Goal: Task Accomplishment & Management: Manage account settings

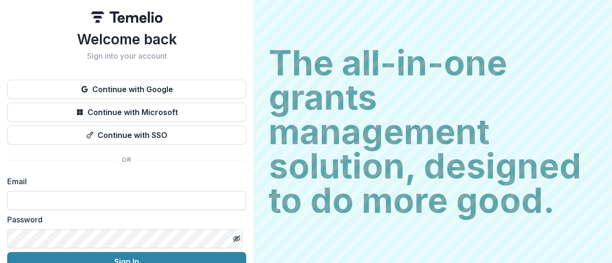
click at [124, 200] on input at bounding box center [126, 200] width 239 height 19
type input "**********"
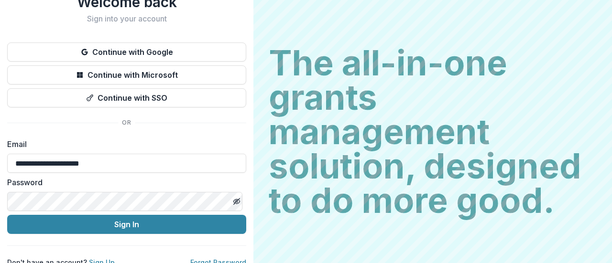
click at [75, 192] on div "Password" at bounding box center [126, 194] width 239 height 34
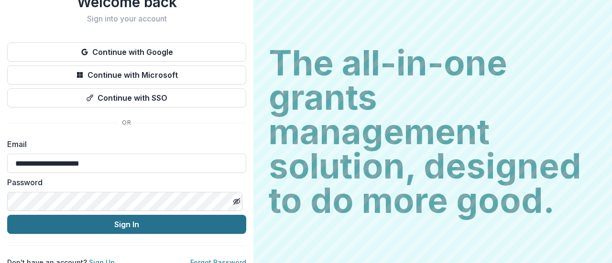
click at [176, 222] on button "Sign In" at bounding box center [126, 224] width 239 height 19
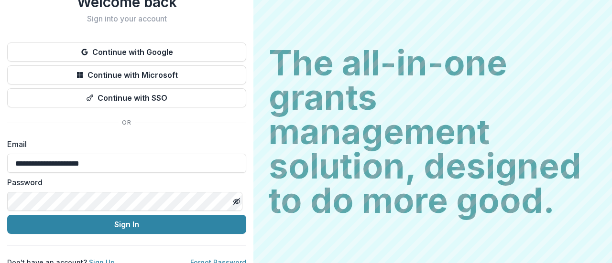
scroll to position [49, 0]
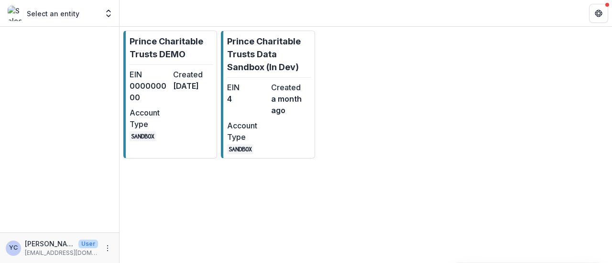
click at [155, 213] on div "Prince Charitable Trusts DEMO EIN 000000000 Created [DATE] Account Type SANDBOX…" at bounding box center [365, 145] width 492 height 236
click at [166, 189] on div "Prince Charitable Trusts DEMO EIN 000000000 Created 5 months ago Account Type S…" at bounding box center [365, 145] width 492 height 236
click at [173, 209] on div "Prince Charitable Trusts DEMO EIN 000000000 Created 5 months ago Account Type S…" at bounding box center [365, 145] width 492 height 236
click at [172, 194] on div "Prince Charitable Trusts DEMO EIN 000000000 Created 5 months ago Account Type S…" at bounding box center [365, 145] width 492 height 236
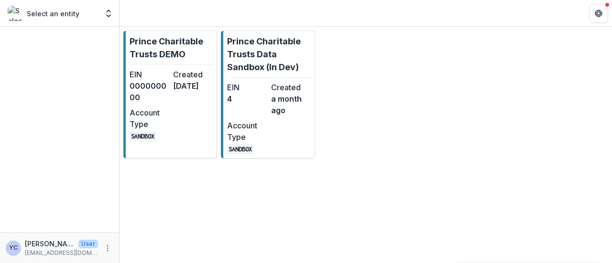
click at [175, 200] on div "Prince Charitable Trusts DEMO EIN 000000000 Created 5 months ago Account Type S…" at bounding box center [365, 145] width 492 height 236
click at [177, 194] on div "Prince Charitable Trusts DEMO EIN 000000000 Created 5 months ago Account Type S…" at bounding box center [365, 145] width 492 height 236
click at [200, 226] on div "Prince Charitable Trusts DEMO EIN 000000000 Created 5 months ago Account Type S…" at bounding box center [365, 145] width 492 height 236
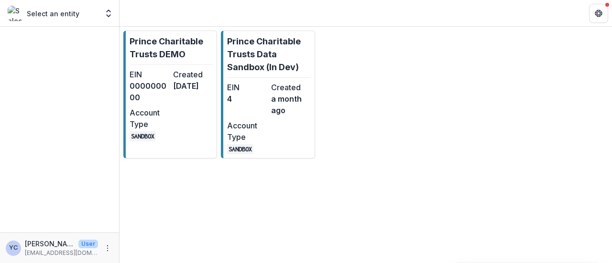
click at [181, 210] on div "Prince Charitable Trusts DEMO EIN 000000000 Created 5 months ago Account Type S…" at bounding box center [365, 145] width 492 height 236
click at [350, 135] on div "Prince Charitable Trusts DEMO EIN 000000000 Created 5 months ago Account Type S…" at bounding box center [365, 95] width 492 height 136
click at [278, 70] on p "Prince Charitable Trusts Data Sandbox (In Dev)" at bounding box center [268, 54] width 83 height 39
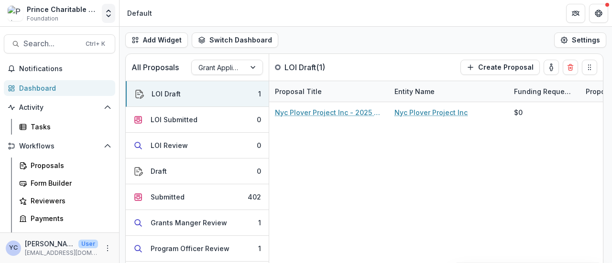
click at [106, 17] on icon "Open entity switcher" at bounding box center [109, 14] width 10 height 10
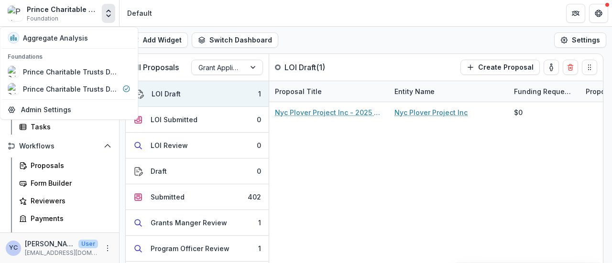
click at [180, 17] on header "Default" at bounding box center [365, 13] width 492 height 26
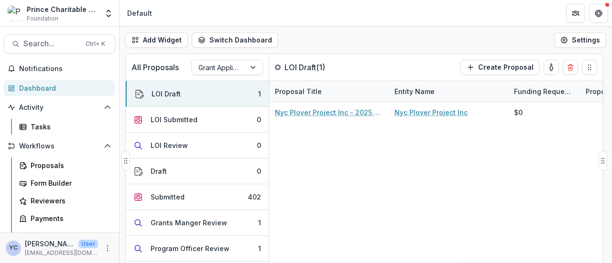
click at [294, 177] on div "Nyc Plover Project Inc - 2025 - Letter of Intent Nyc Plover Project Inc $0" at bounding box center [484, 185] width 430 height 166
click at [140, 12] on div "Default" at bounding box center [139, 13] width 25 height 10
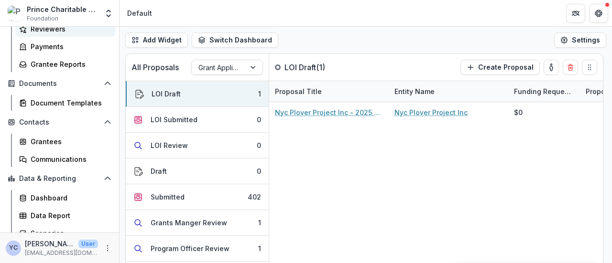
scroll to position [180, 0]
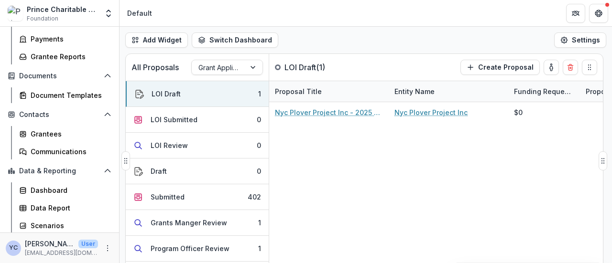
click at [307, 246] on div "Nyc Plover Project Inc - 2025 - Letter of Intent Nyc Plover Project Inc $0" at bounding box center [484, 185] width 430 height 166
click at [299, 162] on div "Nyc Plover Project Inc - 2025 - Letter of Intent Nyc Plover Project Inc $0" at bounding box center [484, 185] width 430 height 166
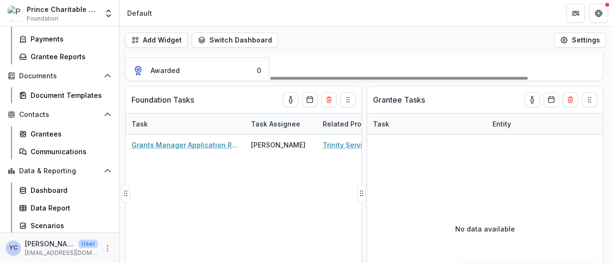
scroll to position [188, 0]
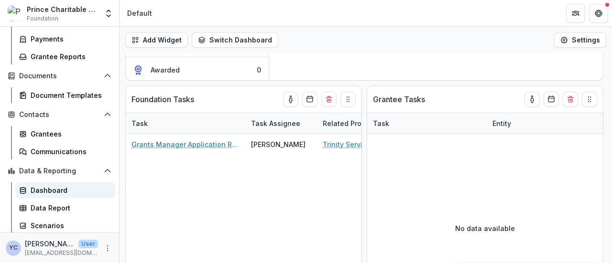
click at [48, 191] on div "Dashboard" at bounding box center [69, 190] width 77 height 10
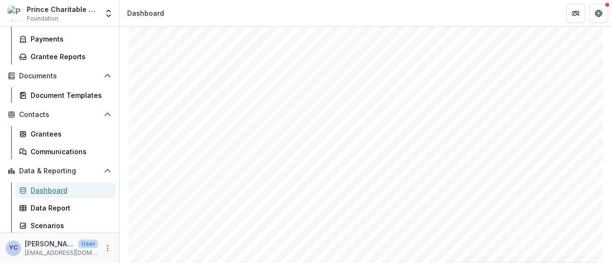
scroll to position [639, 0]
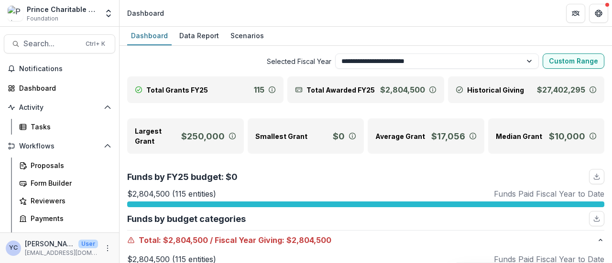
click at [100, 16] on div "Prince Charitable Trusts Data Sandbox (In Dev) Foundation Aggregate Analysis Fo…" at bounding box center [59, 13] width 111 height 19
click at [44, 164] on div "Proposals" at bounding box center [69, 166] width 77 height 10
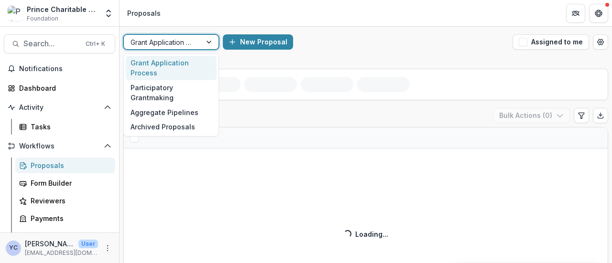
click at [185, 40] on div at bounding box center [162, 42] width 64 height 12
click at [346, 46] on div "New Proposal" at bounding box center [366, 41] width 286 height 15
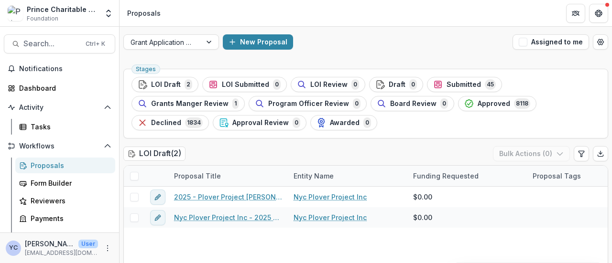
click at [377, 55] on div "Grant Application Process New Proposal Assigned to me" at bounding box center [365, 42] width 492 height 31
click at [253, 149] on div "LOI Draft ( 2 ) Bulk Actions ( 0 )" at bounding box center [365, 155] width 484 height 19
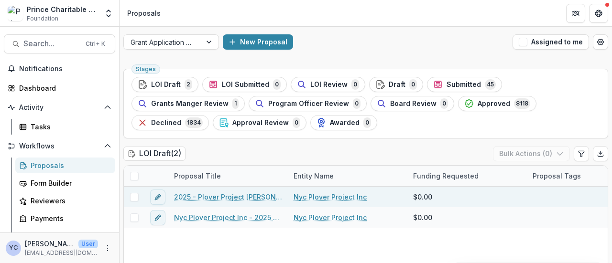
click at [231, 195] on link "2025 - Plover Project [PERSON_NAME]" at bounding box center [228, 197] width 108 height 10
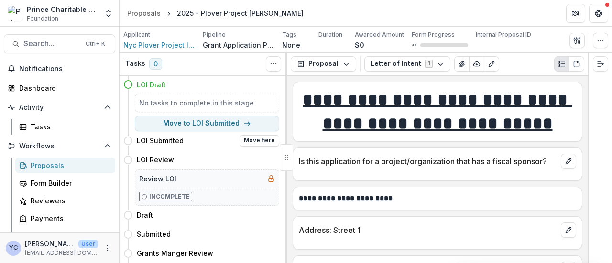
click at [157, 140] on h4 "LOI Submitted" at bounding box center [160, 141] width 47 height 10
click at [185, 131] on div "LOI Submitted Move here" at bounding box center [201, 140] width 156 height 19
click at [199, 123] on button "Move to LOI Submitted" at bounding box center [207, 123] width 144 height 15
select select "**********"
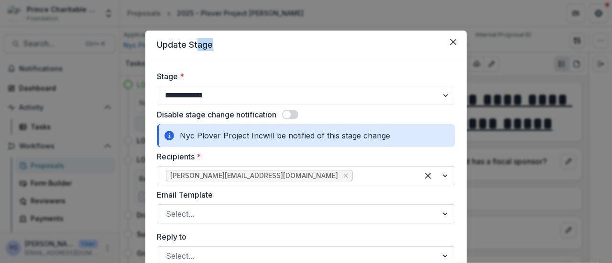
drag, startPoint x: 214, startPoint y: 37, endPoint x: 198, endPoint y: 28, distance: 18.6
click at [198, 28] on div "**********" at bounding box center [306, 131] width 612 height 263
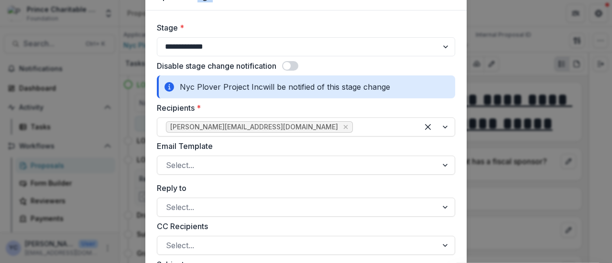
scroll to position [21, 0]
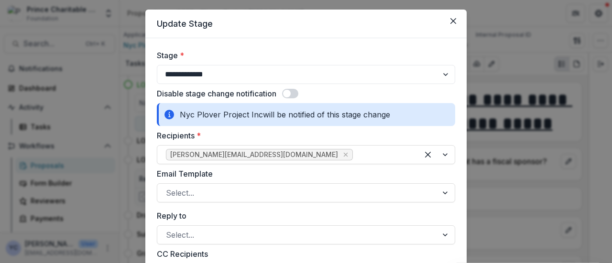
click at [288, 115] on div "Nyc Plover Project Inc will be notified of this stage change" at bounding box center [306, 114] width 298 height 23
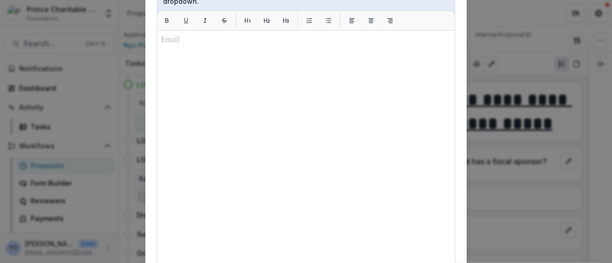
scroll to position [0, 0]
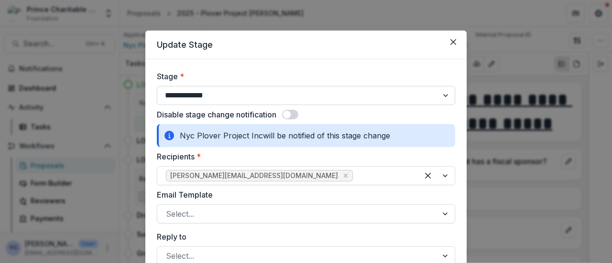
click at [236, 94] on select "**********" at bounding box center [306, 95] width 298 height 19
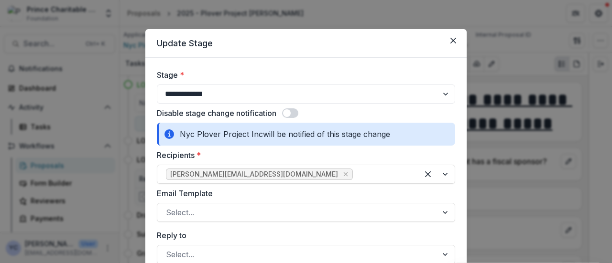
scroll to position [2, 0]
click at [295, 111] on span at bounding box center [290, 113] width 16 height 10
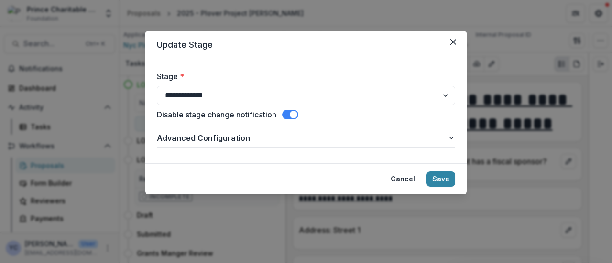
scroll to position [0, 0]
click at [440, 180] on button "Save" at bounding box center [440, 179] width 29 height 15
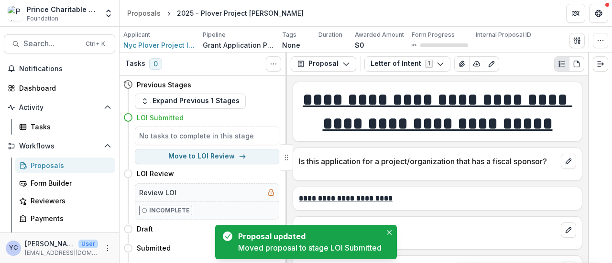
scroll to position [10, 0]
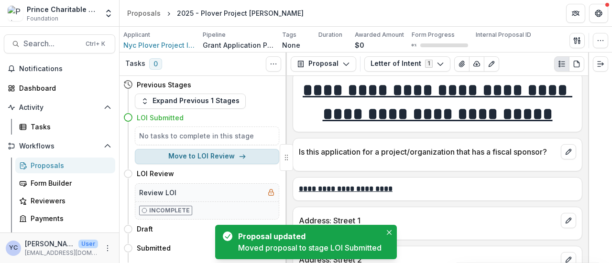
click at [219, 154] on button "Move to LOI Review" at bounding box center [207, 156] width 144 height 15
select select "**********"
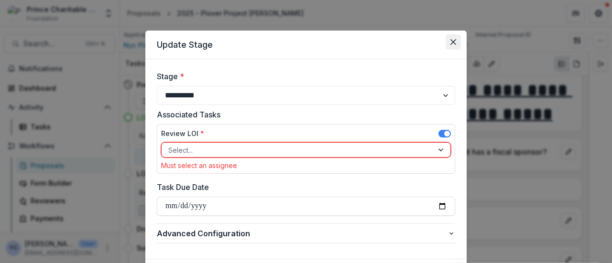
click at [453, 39] on icon "Close" at bounding box center [453, 42] width 6 height 6
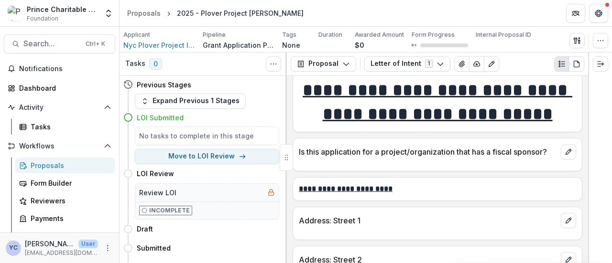
scroll to position [36, 0]
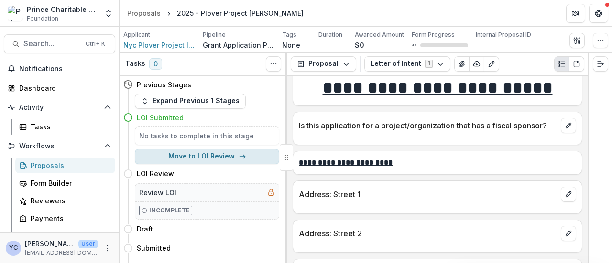
click at [203, 154] on button "Move to LOI Review" at bounding box center [207, 156] width 144 height 15
select select "**********"
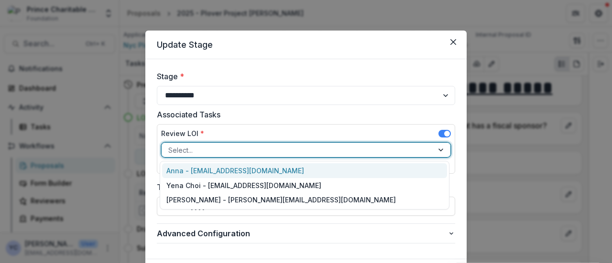
click at [229, 151] on div at bounding box center [297, 150] width 258 height 12
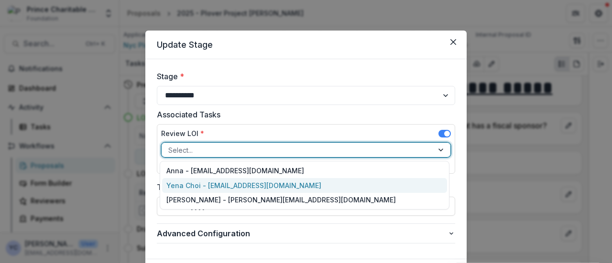
click at [258, 183] on div "Yena Choi - [EMAIL_ADDRESS][DOMAIN_NAME]" at bounding box center [304, 185] width 285 height 15
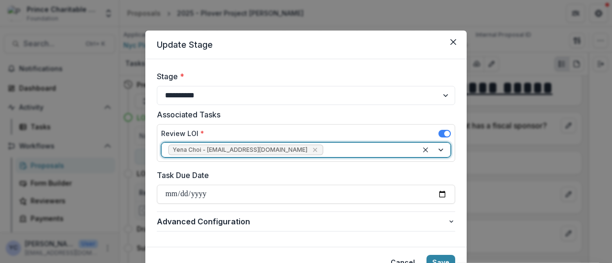
click at [274, 112] on label "Associated Tasks" at bounding box center [303, 114] width 292 height 11
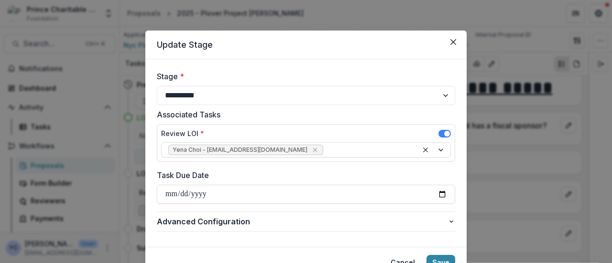
scroll to position [18, 0]
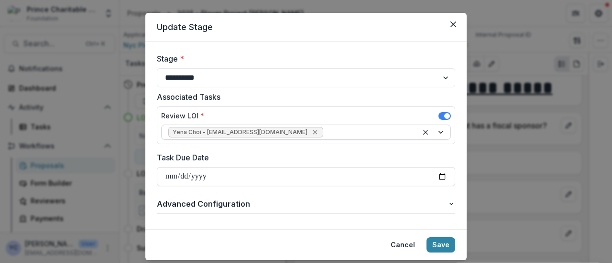
click at [311, 132] on icon "Remove Yena Choi - ychoi@princetrusts.org" at bounding box center [315, 133] width 8 height 8
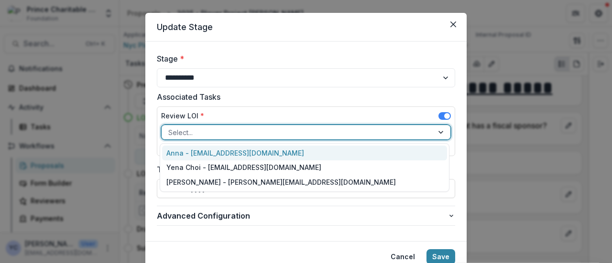
click at [442, 129] on div at bounding box center [441, 132] width 17 height 14
click at [355, 93] on label "Associated Tasks" at bounding box center [303, 96] width 292 height 11
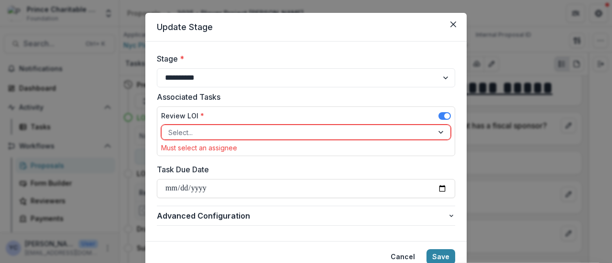
click at [352, 133] on div at bounding box center [297, 133] width 258 height 12
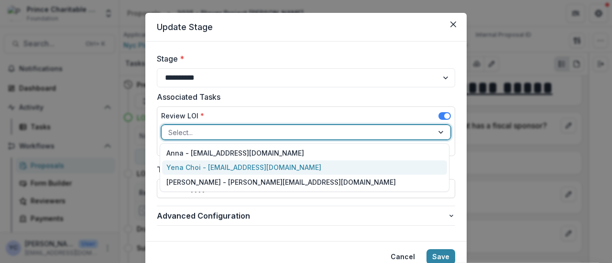
click at [228, 171] on div "Yena Choi - [EMAIL_ADDRESS][DOMAIN_NAME]" at bounding box center [304, 168] width 285 height 15
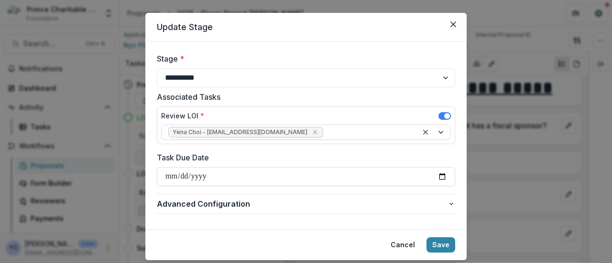
click at [247, 235] on footer "Cancel Save" at bounding box center [305, 244] width 321 height 31
click at [288, 182] on input "Task Due Date" at bounding box center [306, 176] width 298 height 19
click at [443, 179] on input "Task Due Date" at bounding box center [306, 176] width 298 height 19
type input "**********"
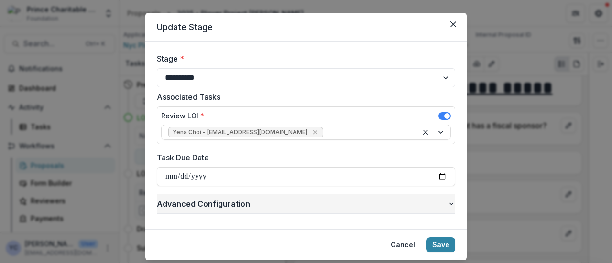
drag, startPoint x: 440, startPoint y: 243, endPoint x: 418, endPoint y: 209, distance: 40.0
click at [418, 209] on section "**********" at bounding box center [305, 136] width 321 height 247
click at [444, 203] on span "Advanced Configuration" at bounding box center [302, 203] width 290 height 11
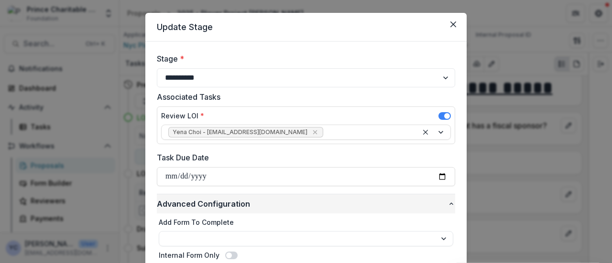
scroll to position [98, 0]
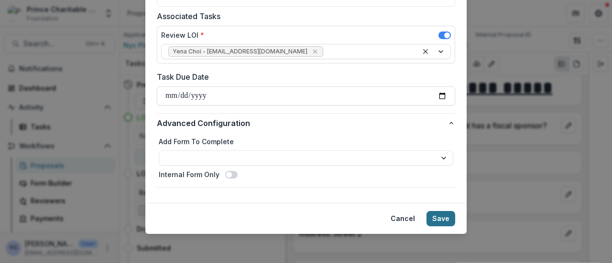
click at [441, 219] on button "Save" at bounding box center [440, 218] width 29 height 15
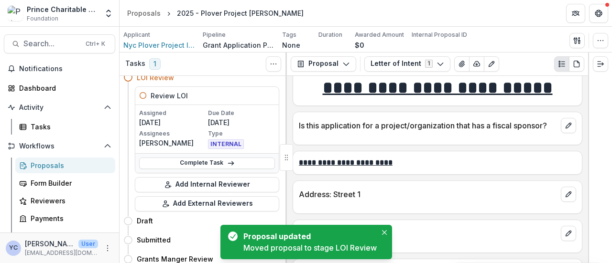
scroll to position [41, 0]
click at [193, 113] on p "Assigned" at bounding box center [172, 112] width 67 height 9
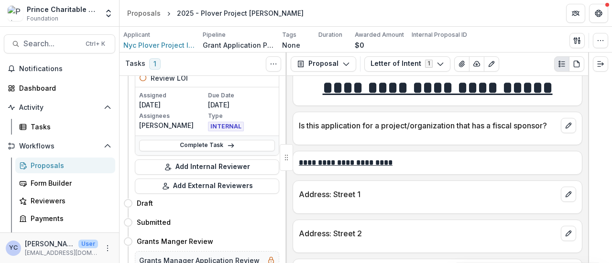
scroll to position [57, 0]
click at [147, 202] on h4 "Draft" at bounding box center [145, 204] width 16 height 10
click at [211, 122] on span "INTERNAL" at bounding box center [226, 127] width 36 height 10
click at [202, 143] on link "Complete Task" at bounding box center [207, 145] width 136 height 11
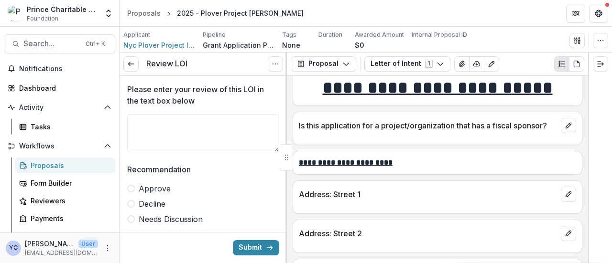
scroll to position [11, 0]
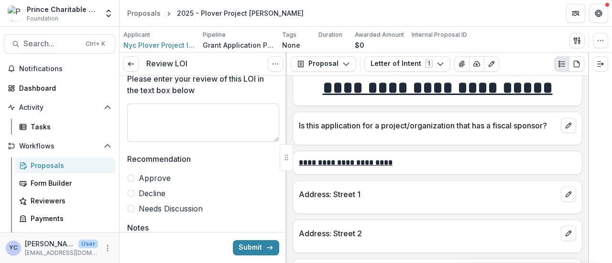
click at [166, 118] on textarea "Please enter your review of this LOI in the text box below" at bounding box center [203, 123] width 152 height 38
click at [151, 177] on span "Approve" at bounding box center [155, 177] width 32 height 11
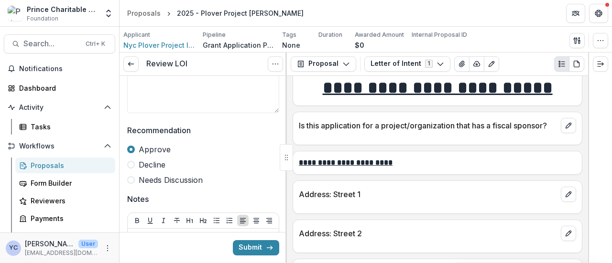
scroll to position [47, 0]
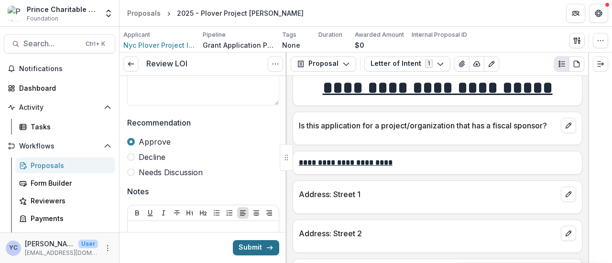
click at [252, 250] on button "Submit" at bounding box center [256, 247] width 46 height 15
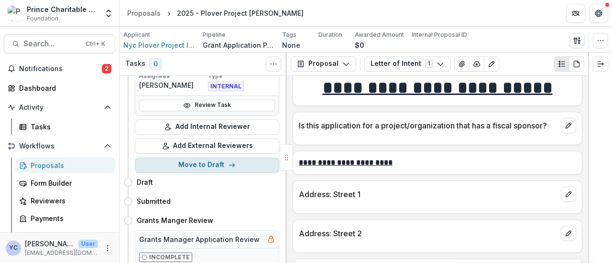
scroll to position [146, 0]
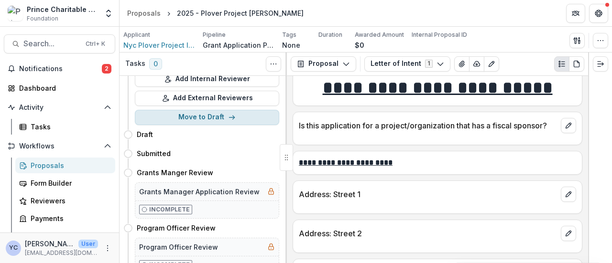
click at [189, 118] on button "Move to Draft" at bounding box center [207, 117] width 144 height 15
select select "*****"
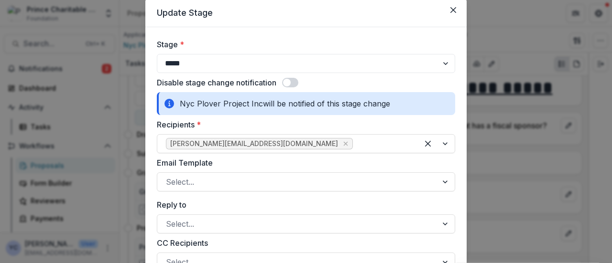
scroll to position [78, 0]
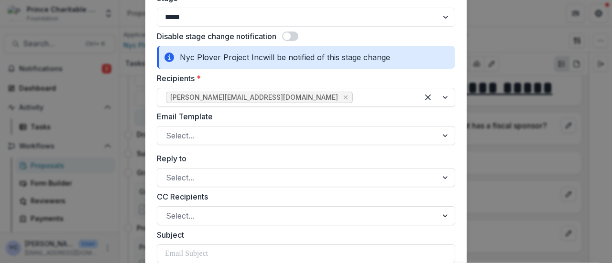
click at [292, 35] on span at bounding box center [290, 37] width 16 height 10
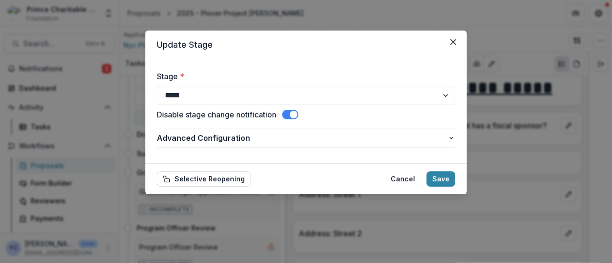
click at [291, 113] on span at bounding box center [290, 115] width 16 height 10
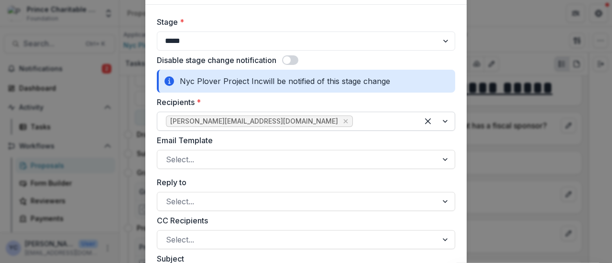
scroll to position [85, 0]
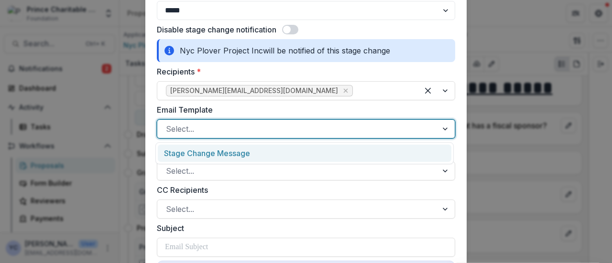
click at [254, 127] on div at bounding box center [297, 128] width 263 height 13
click at [239, 151] on div "Stage Change Message" at bounding box center [304, 154] width 293 height 18
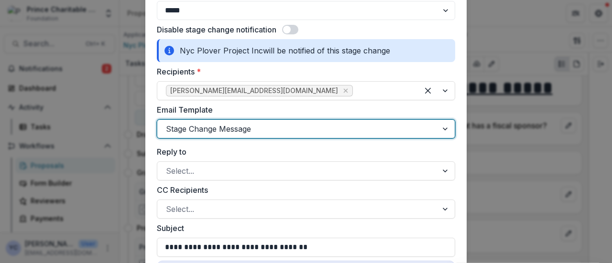
click at [239, 151] on label "Reply to" at bounding box center [303, 151] width 292 height 11
click at [168, 165] on input "Reply to" at bounding box center [167, 170] width 2 height 11
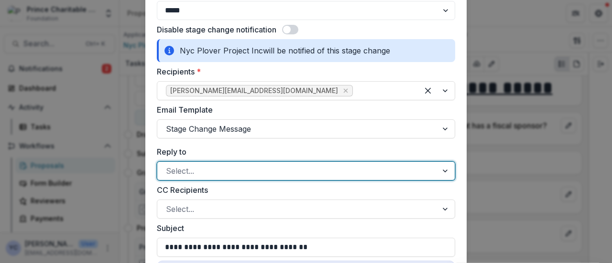
scroll to position [152, 0]
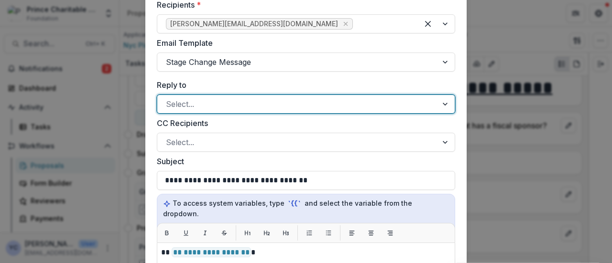
click at [261, 163] on label "Subject" at bounding box center [303, 161] width 292 height 11
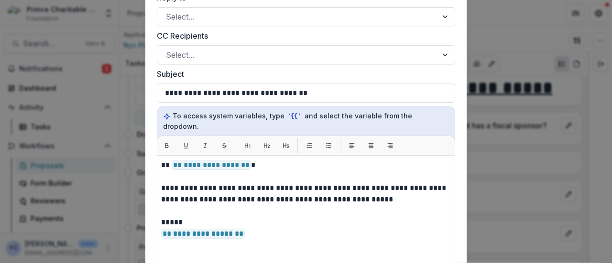
scroll to position [112, 0]
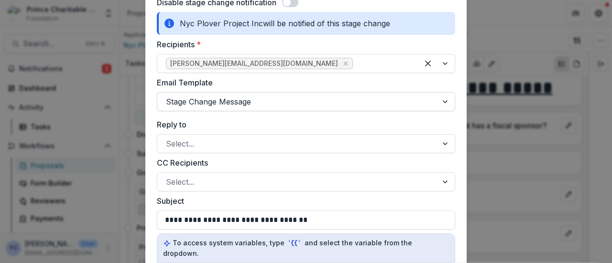
click at [271, 101] on div at bounding box center [297, 101] width 263 height 13
click at [250, 83] on label "Email Template" at bounding box center [303, 82] width 292 height 11
click at [168, 96] on input "Email Template" at bounding box center [167, 101] width 2 height 11
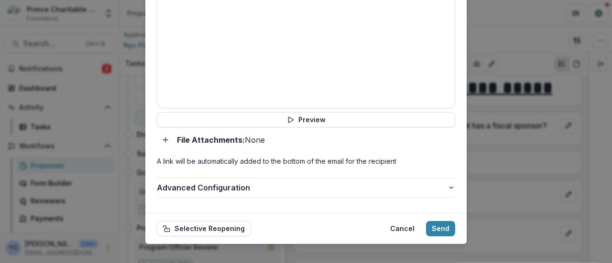
scroll to position [525, 0]
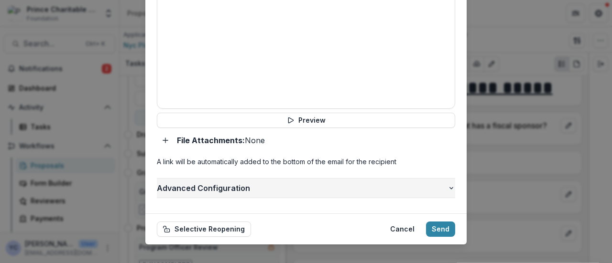
click at [443, 183] on span "Advanced Configuration" at bounding box center [302, 188] width 290 height 11
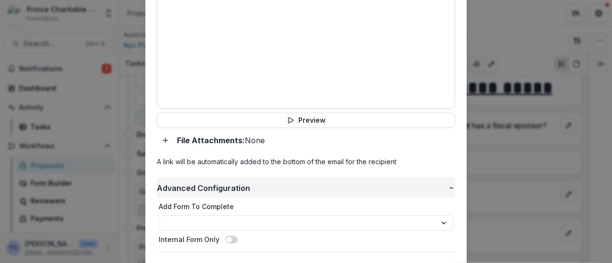
scroll to position [580, 0]
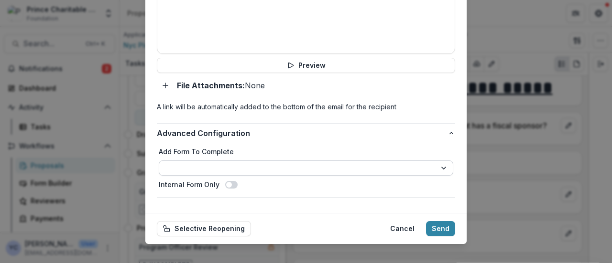
click at [344, 161] on select "**********" at bounding box center [306, 168] width 294 height 15
click at [309, 119] on div "**********" at bounding box center [306, 160] width 298 height 82
click at [276, 161] on select "**********" at bounding box center [306, 168] width 294 height 15
select select "**********"
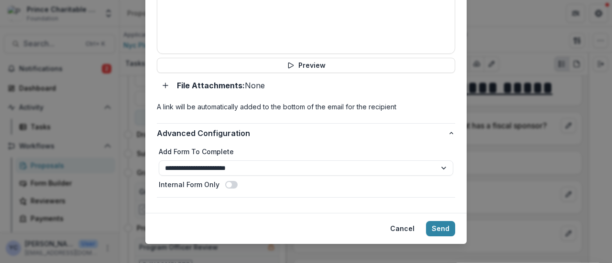
scroll to position [579, 0]
click at [441, 222] on button "Send" at bounding box center [440, 229] width 29 height 15
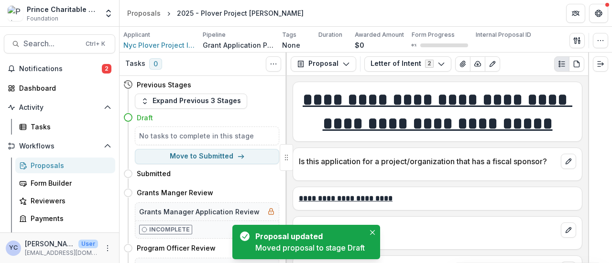
scroll to position [64, 0]
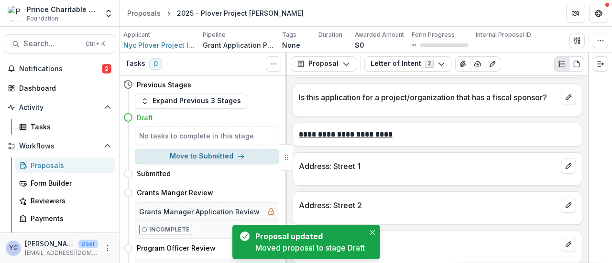
click at [193, 156] on button "Move to Submitted" at bounding box center [207, 156] width 144 height 15
select select "*********"
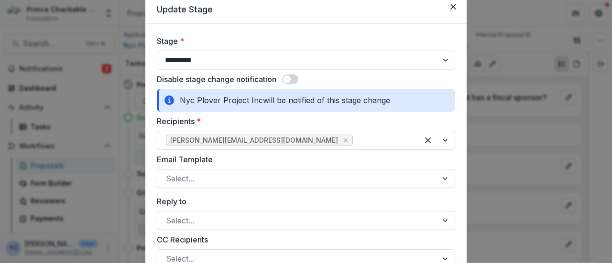
scroll to position [0, 0]
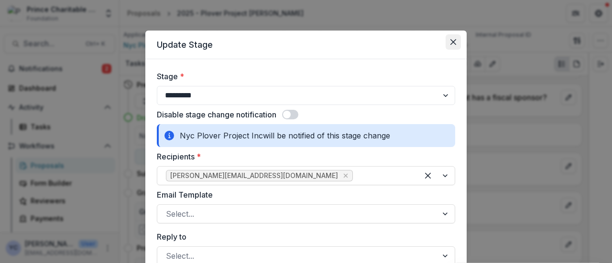
click at [452, 39] on icon "Close" at bounding box center [453, 42] width 6 height 6
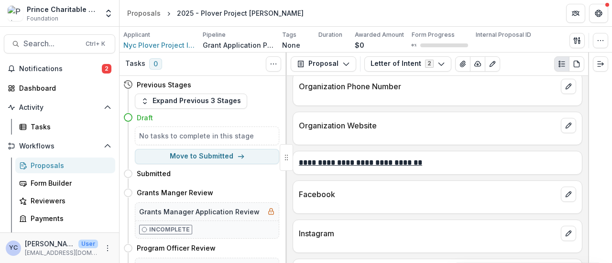
scroll to position [372, 0]
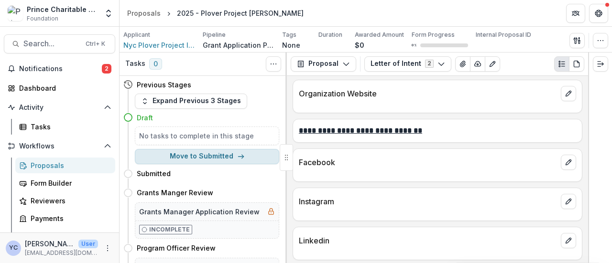
click at [210, 155] on button "Move to Submitted" at bounding box center [207, 156] width 144 height 15
select select "*********"
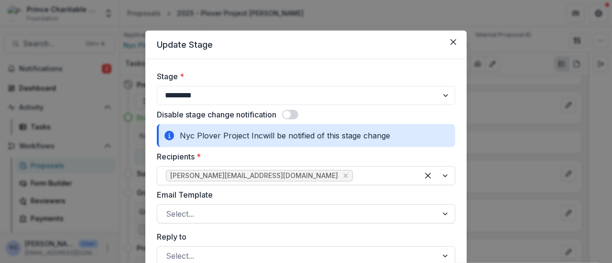
drag, startPoint x: 259, startPoint y: 40, endPoint x: 252, endPoint y: 21, distance: 20.2
click at [252, 21] on div "**********" at bounding box center [306, 131] width 612 height 263
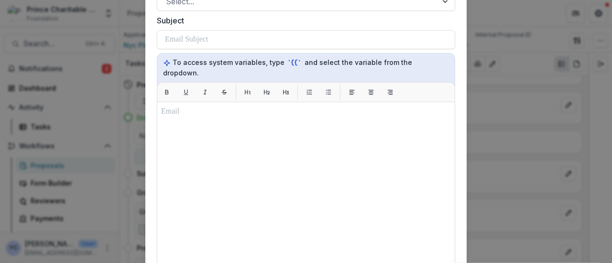
scroll to position [89, 0]
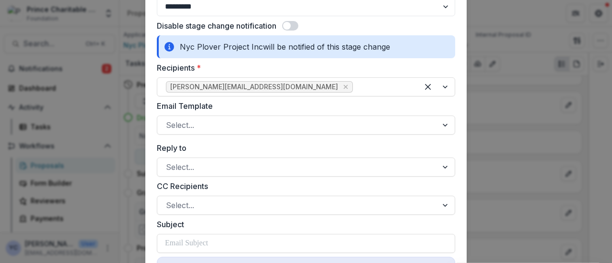
click at [290, 22] on span at bounding box center [290, 26] width 16 height 10
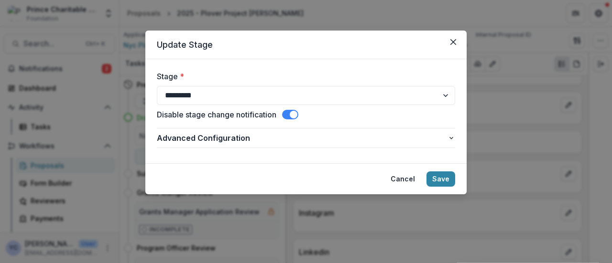
scroll to position [0, 0]
click at [440, 177] on button "Save" at bounding box center [440, 179] width 29 height 15
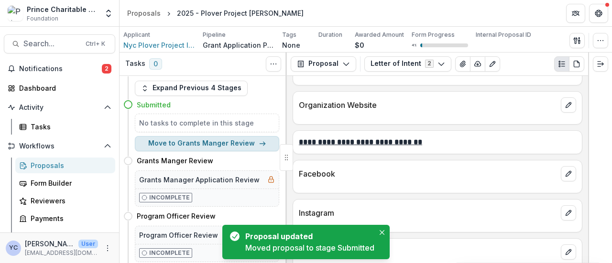
scroll to position [13, 0]
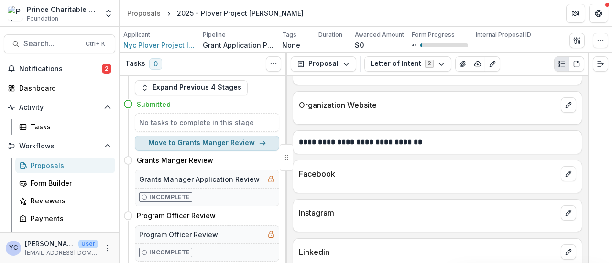
click at [211, 140] on button "Move to Grants Manger Review" at bounding box center [207, 143] width 144 height 15
select select "**********"
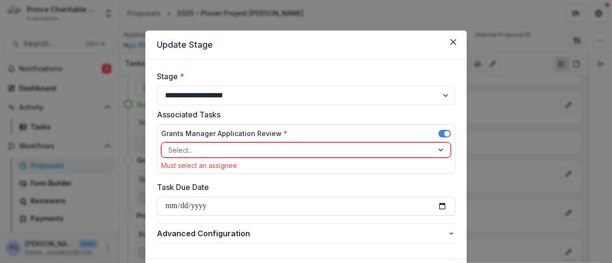
scroll to position [7, 0]
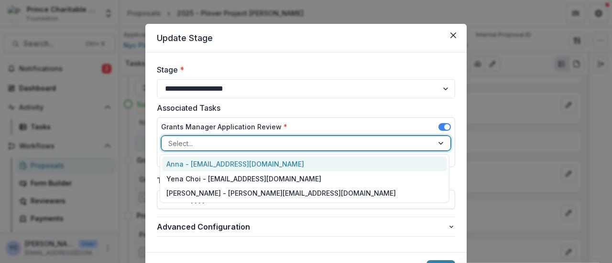
click at [273, 144] on div at bounding box center [297, 144] width 258 height 12
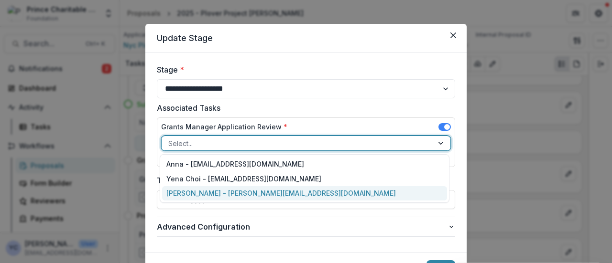
click at [200, 190] on div "[PERSON_NAME] - [PERSON_NAME][EMAIL_ADDRESS][DOMAIN_NAME]" at bounding box center [304, 193] width 285 height 15
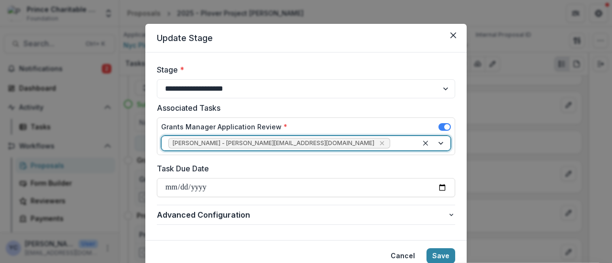
click at [250, 162] on div "**********" at bounding box center [306, 146] width 298 height 165
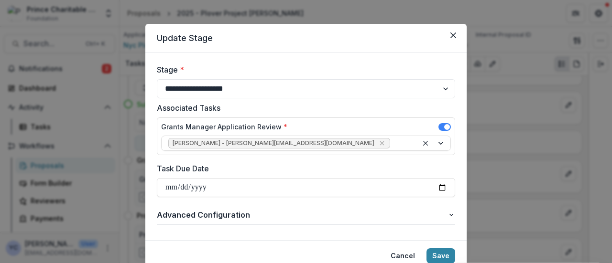
scroll to position [24, 0]
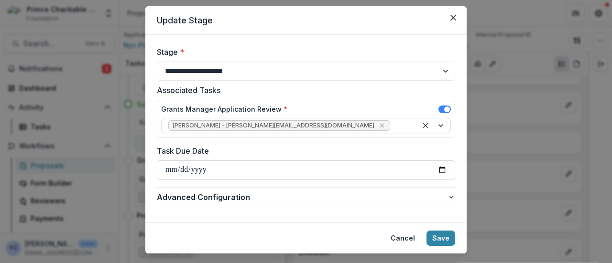
click at [281, 174] on input "Task Due Date" at bounding box center [306, 170] width 298 height 19
click at [441, 172] on input "Task Due Date" at bounding box center [306, 170] width 298 height 19
type input "**********"
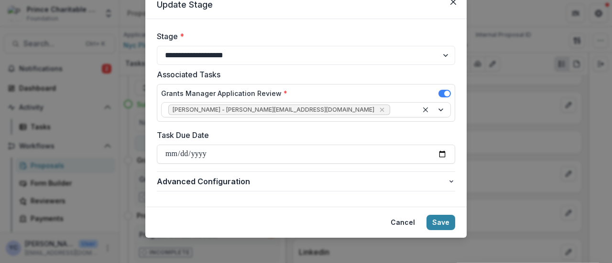
click at [353, 228] on div "Cancel Save" at bounding box center [306, 222] width 298 height 15
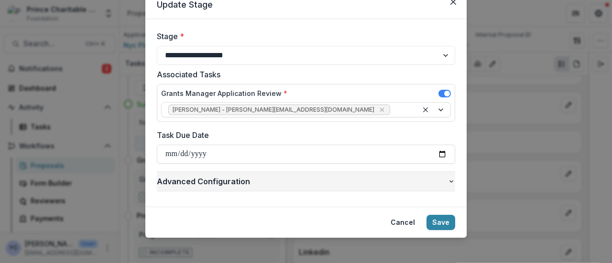
click at [446, 176] on button "Advanced Configuration" at bounding box center [306, 181] width 298 height 19
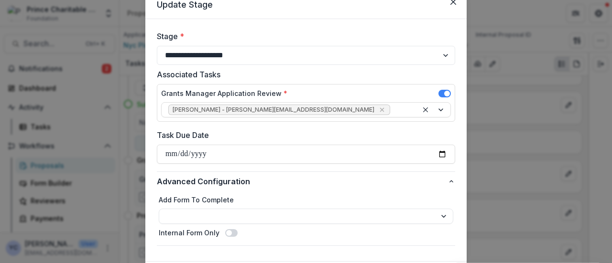
scroll to position [96, 0]
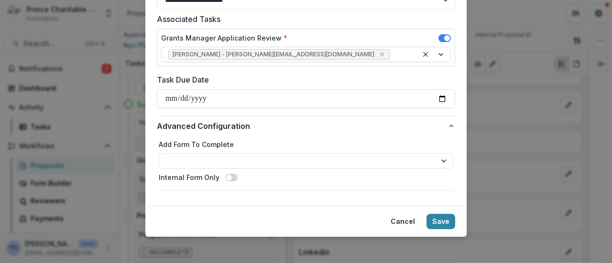
click at [238, 204] on form "**********" at bounding box center [305, 85] width 321 height 242
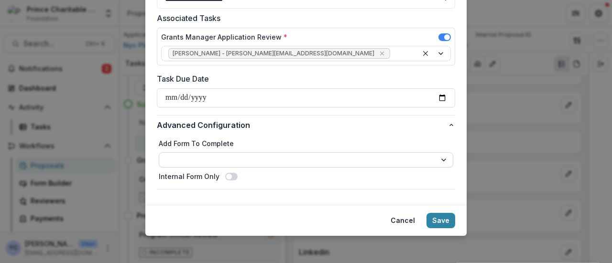
click at [261, 163] on select "**********" at bounding box center [306, 159] width 294 height 15
click at [143, 170] on div "**********" at bounding box center [306, 131] width 612 height 263
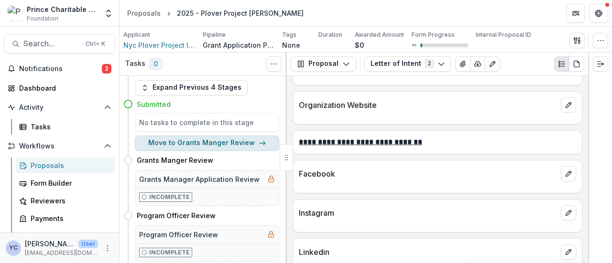
click at [184, 143] on button "Move to Grants Manger Review" at bounding box center [207, 143] width 144 height 15
select select "**********"
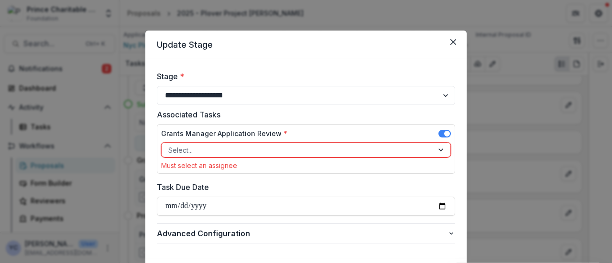
click at [238, 143] on div "Select..." at bounding box center [296, 150] width 271 height 14
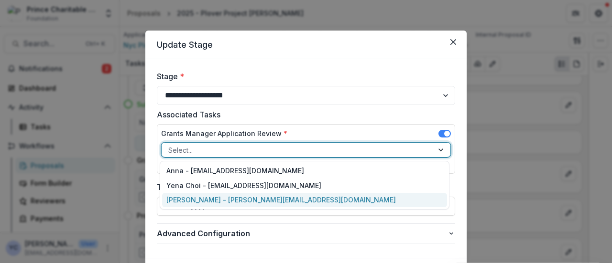
click at [199, 200] on div "[PERSON_NAME] - [PERSON_NAME][EMAIL_ADDRESS][DOMAIN_NAME]" at bounding box center [304, 200] width 285 height 15
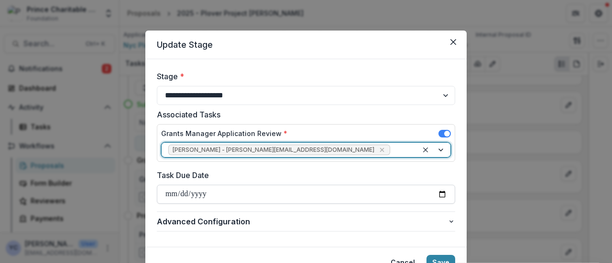
click at [243, 198] on input "Task Due Date" at bounding box center [306, 194] width 298 height 19
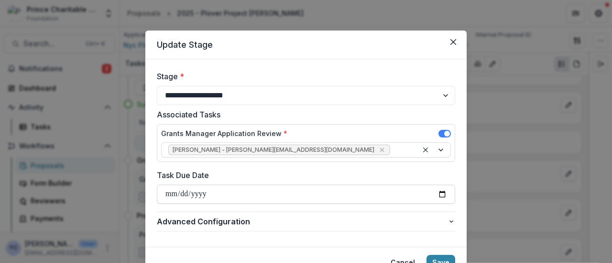
click at [437, 193] on input "Task Due Date" at bounding box center [306, 194] width 298 height 19
type input "**********"
click at [152, 208] on form "**********" at bounding box center [305, 153] width 321 height 188
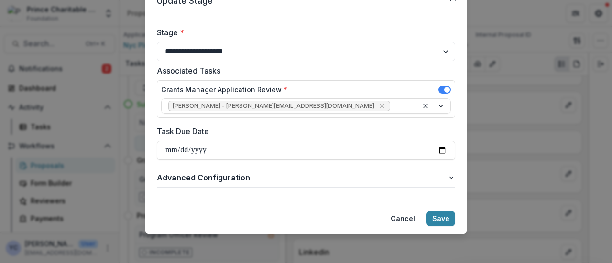
click at [352, 204] on footer "Cancel Save" at bounding box center [305, 218] width 321 height 31
drag, startPoint x: 445, startPoint y: 219, endPoint x: 312, endPoint y: 193, distance: 135.4
click at [312, 193] on section "**********" at bounding box center [305, 110] width 321 height 247
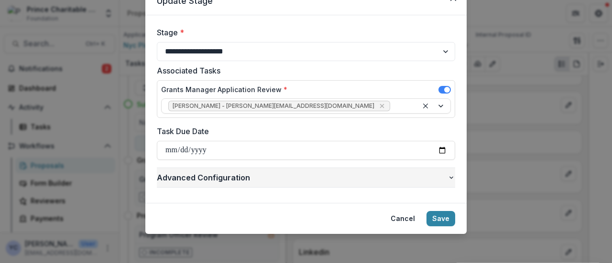
click at [448, 177] on icon "button" at bounding box center [451, 178] width 8 height 8
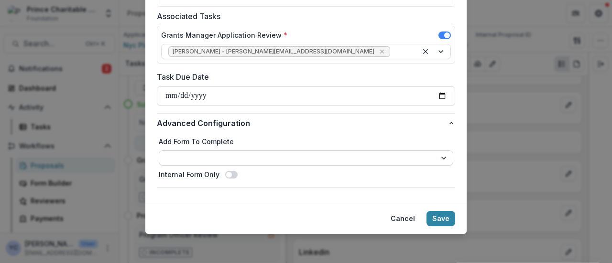
scroll to position [98, 0]
drag, startPoint x: 442, startPoint y: 219, endPoint x: 361, endPoint y: 201, distance: 83.1
click at [361, 201] on section "**********" at bounding box center [305, 83] width 321 height 302
click at [361, 201] on form "**********" at bounding box center [305, 82] width 321 height 242
click at [439, 217] on button "Save" at bounding box center [440, 218] width 29 height 15
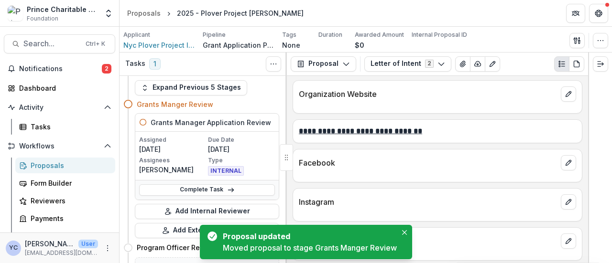
scroll to position [382, 0]
click at [400, 232] on button "Close" at bounding box center [403, 232] width 11 height 11
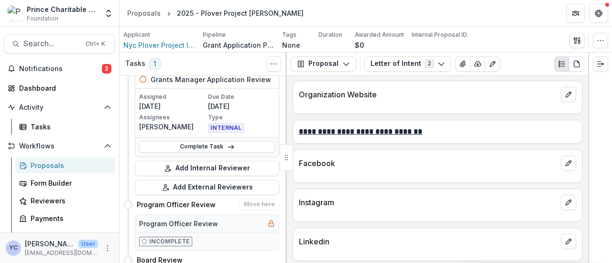
scroll to position [72, 0]
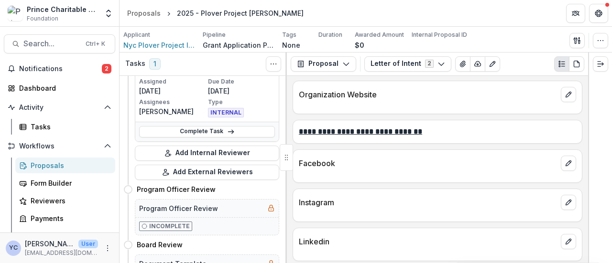
drag, startPoint x: 216, startPoint y: 173, endPoint x: 181, endPoint y: 120, distance: 64.1
click at [181, 120] on div "Assigned [DATE] Due Date [DATE] Assignees [PERSON_NAME] Type INTERNAL" at bounding box center [206, 98] width 143 height 48
click at [199, 128] on link "Complete Task" at bounding box center [207, 131] width 136 height 11
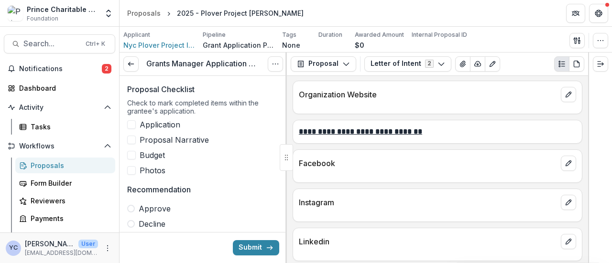
scroll to position [7, 0]
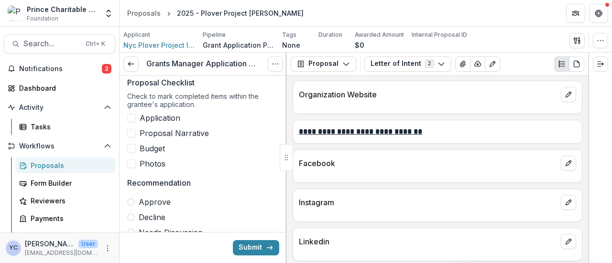
click at [161, 115] on span "Application" at bounding box center [160, 117] width 41 height 11
click at [161, 129] on span "Proposal Narrative" at bounding box center [174, 133] width 69 height 11
click at [152, 113] on span "Application" at bounding box center [160, 117] width 41 height 11
click at [157, 126] on div "Application Proposal Narrative Budget Photos" at bounding box center [203, 140] width 152 height 57
click at [172, 133] on span "Proposal Narrative" at bounding box center [174, 133] width 69 height 11
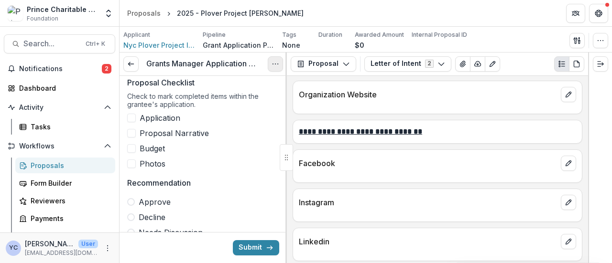
click at [273, 63] on icon "Options" at bounding box center [275, 64] width 8 height 8
click at [289, 125] on div "**********" at bounding box center [437, 169] width 301 height 187
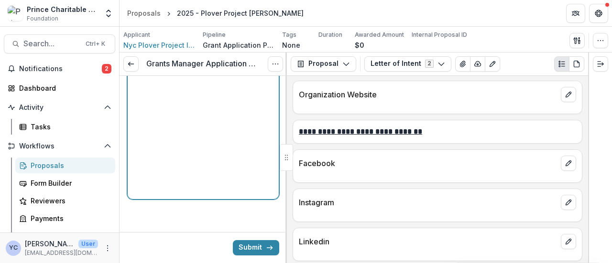
scroll to position [214, 0]
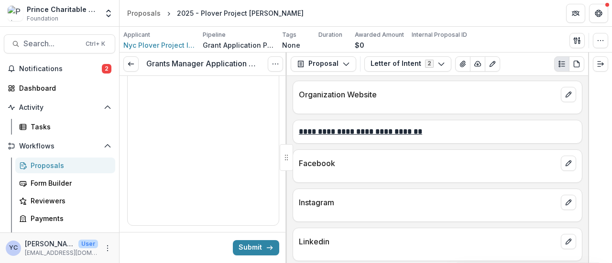
drag, startPoint x: 180, startPoint y: 160, endPoint x: 279, endPoint y: 207, distance: 109.6
click at [279, 207] on div "Proposal Checklist Check to mark completed items within the grantee's applicati…" at bounding box center [202, 53] width 167 height 383
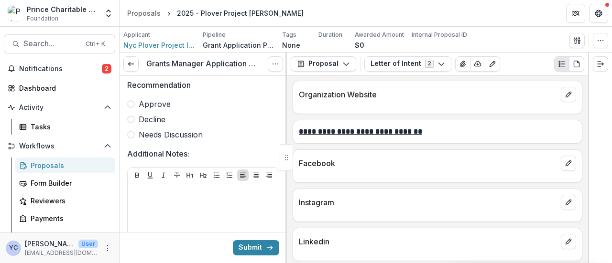
scroll to position [105, 0]
click at [251, 250] on button "Submit" at bounding box center [256, 247] width 46 height 15
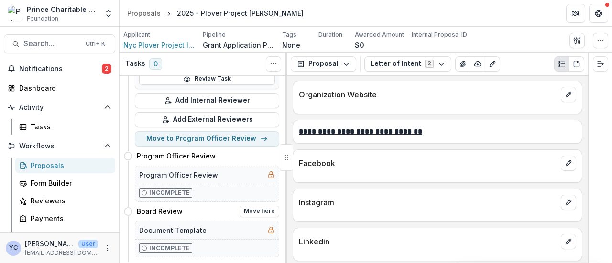
scroll to position [126, 0]
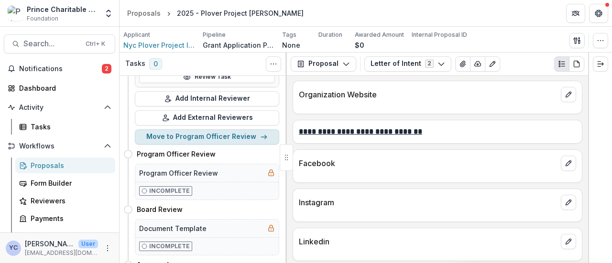
click at [192, 138] on button "Move to Program Officer Review" at bounding box center [207, 136] width 144 height 15
select select "**********"
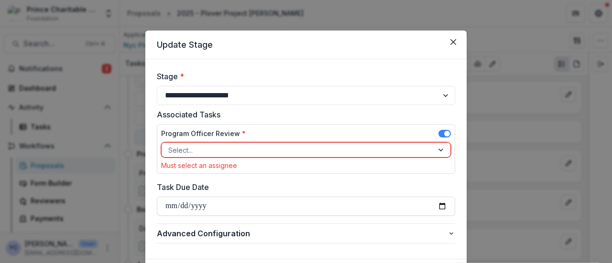
click at [240, 151] on div at bounding box center [297, 150] width 258 height 12
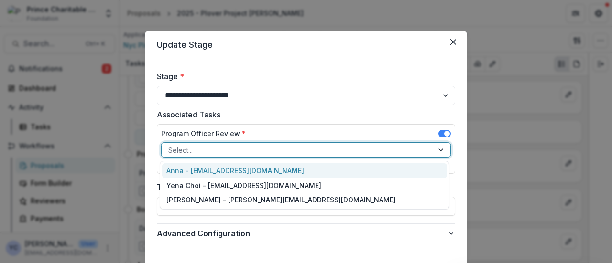
click at [210, 173] on div "Anna - [EMAIL_ADDRESS][DOMAIN_NAME]" at bounding box center [304, 170] width 285 height 15
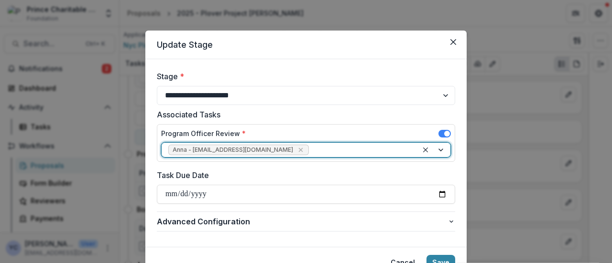
scroll to position [44, 0]
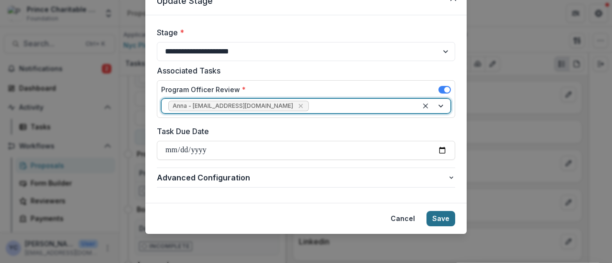
click at [441, 218] on button "Save" at bounding box center [440, 218] width 29 height 15
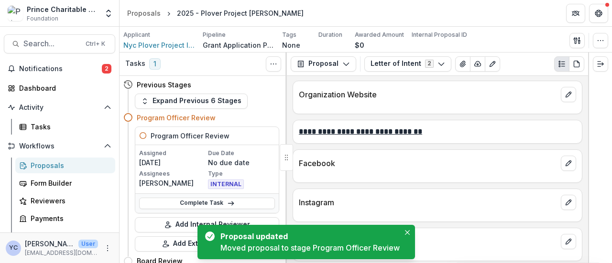
scroll to position [22, 0]
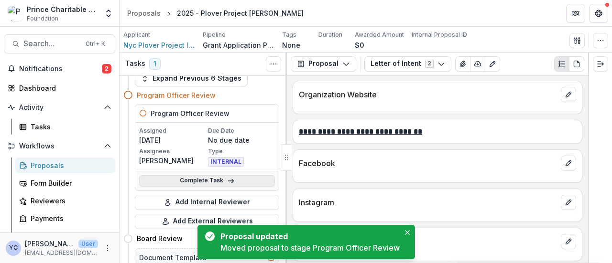
click at [203, 180] on link "Complete Task" at bounding box center [207, 180] width 136 height 11
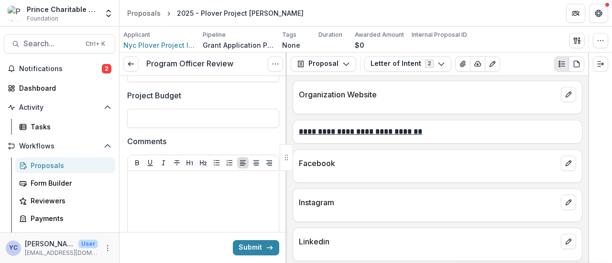
scroll to position [238, 0]
click at [247, 250] on button "Submit" at bounding box center [256, 247] width 46 height 15
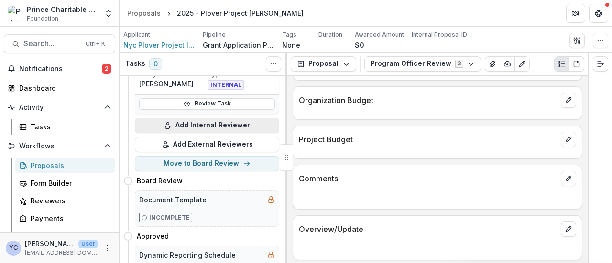
scroll to position [96, 0]
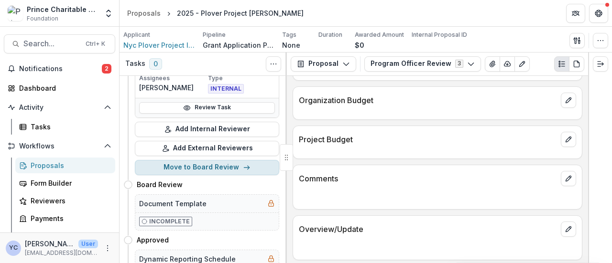
click at [197, 164] on button "Move to Board Review" at bounding box center [207, 167] width 144 height 15
select select "**********"
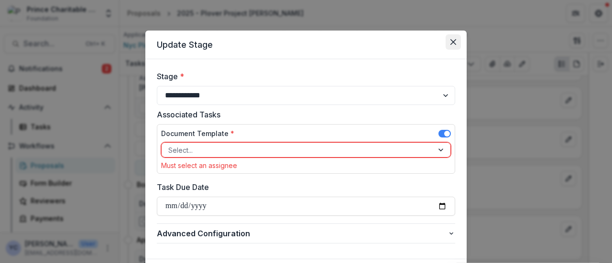
click at [455, 40] on button "Close" at bounding box center [452, 41] width 15 height 15
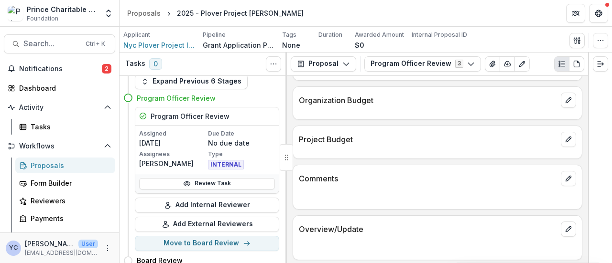
scroll to position [19, 0]
click at [226, 237] on button "Move to Board Review" at bounding box center [207, 243] width 144 height 15
select select "**********"
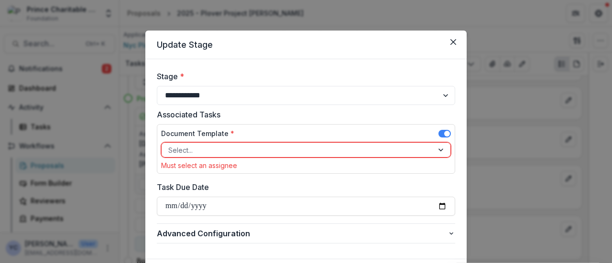
click at [230, 149] on div at bounding box center [297, 150] width 258 height 12
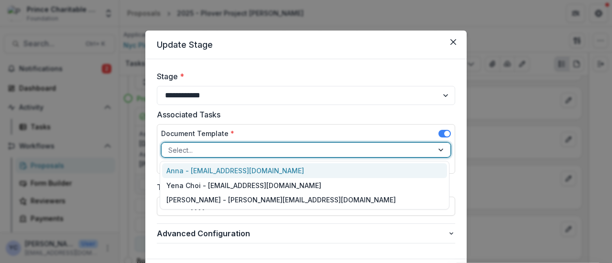
click at [197, 174] on div "Anna - [EMAIL_ADDRESS][DOMAIN_NAME]" at bounding box center [304, 170] width 285 height 15
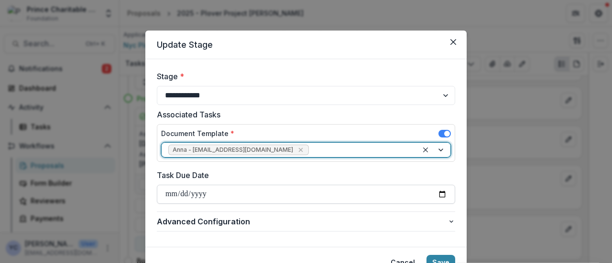
scroll to position [44, 0]
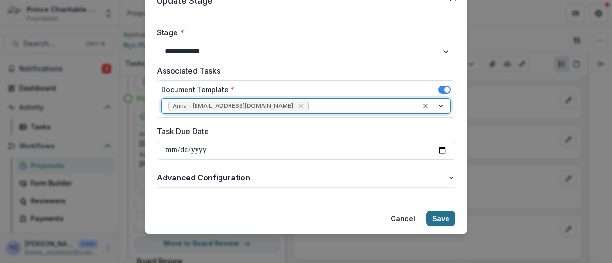
click at [437, 217] on button "Save" at bounding box center [440, 218] width 29 height 15
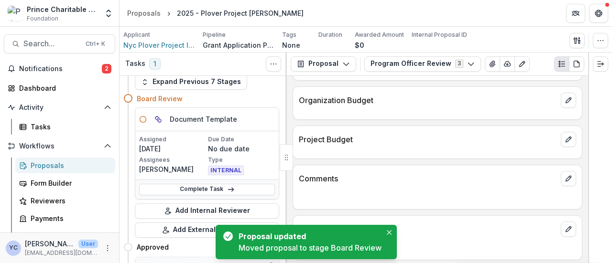
scroll to position [38, 0]
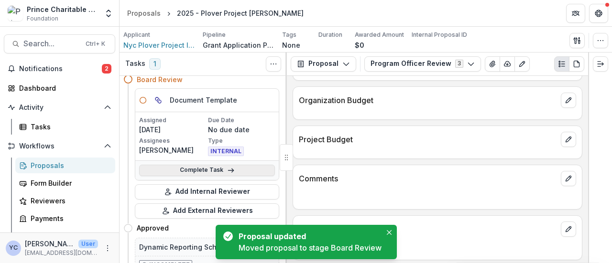
click at [221, 166] on link "Complete Task" at bounding box center [207, 170] width 136 height 11
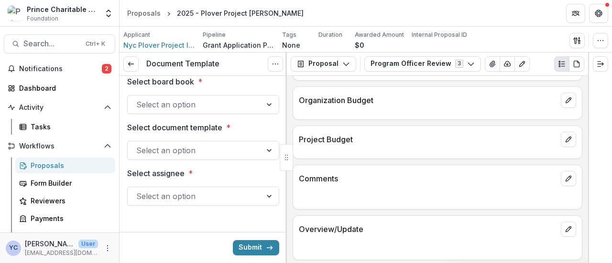
scroll to position [9, 0]
click at [201, 99] on div at bounding box center [194, 103] width 117 height 13
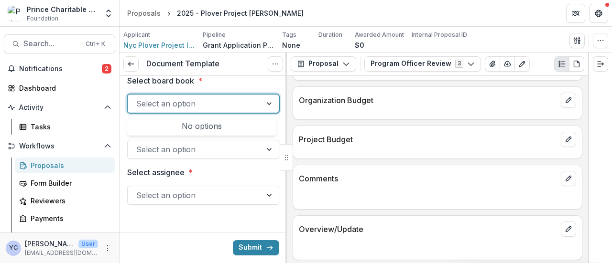
click at [182, 214] on div "Select board book * Use Up and Down to choose options, press Enter to select th…" at bounding box center [203, 143] width 152 height 153
click at [197, 98] on div at bounding box center [194, 103] width 117 height 13
click at [181, 148] on div at bounding box center [194, 149] width 117 height 13
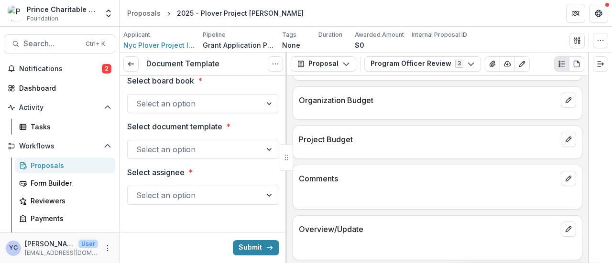
click at [162, 129] on p "Select document template" at bounding box center [174, 126] width 95 height 11
click at [139, 144] on input "Select document template *" at bounding box center [137, 149] width 2 height 11
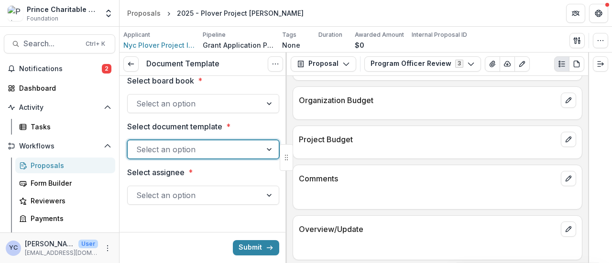
scroll to position [11, 0]
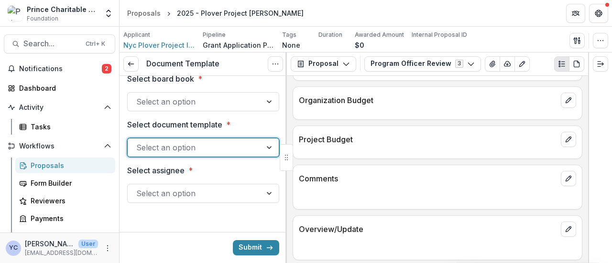
click at [175, 193] on div at bounding box center [194, 193] width 117 height 13
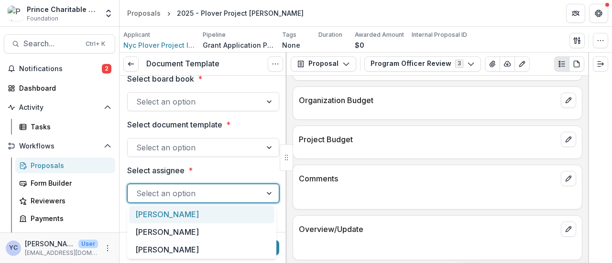
click at [126, 174] on div "Select board book * Select an option Select document template * Select an optio…" at bounding box center [202, 141] width 167 height 153
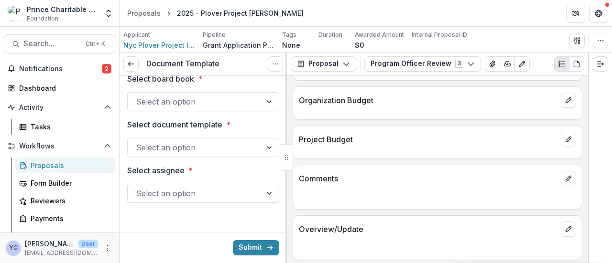
scroll to position [0, 0]
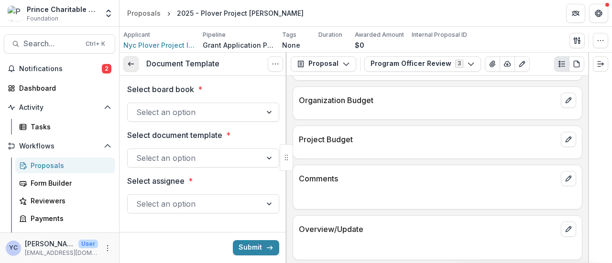
click at [130, 65] on polyline at bounding box center [129, 64] width 2 height 4
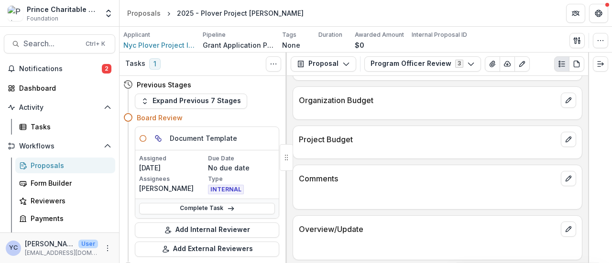
click at [192, 137] on h5 "Document Template" at bounding box center [203, 138] width 67 height 10
click at [206, 208] on link "Complete Task" at bounding box center [207, 208] width 136 height 11
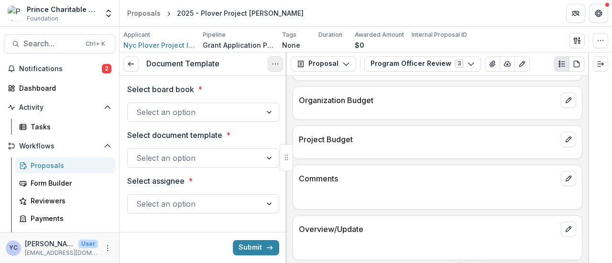
click at [272, 62] on icon "Options" at bounding box center [275, 64] width 8 height 8
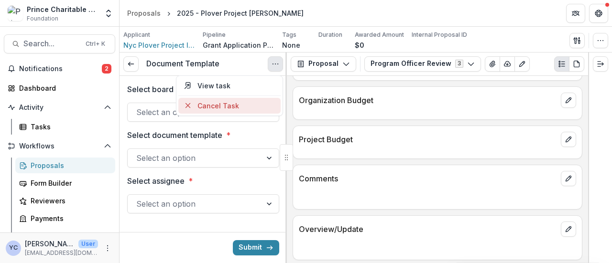
click at [203, 107] on button "Cancel Task" at bounding box center [229, 106] width 102 height 16
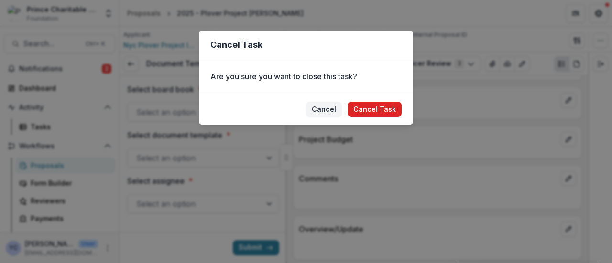
click at [380, 111] on button "Cancel Task" at bounding box center [374, 109] width 54 height 15
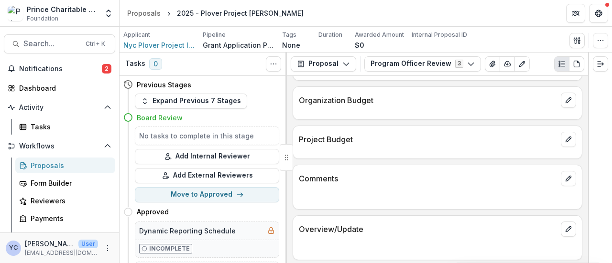
click at [45, 162] on div "Proposals" at bounding box center [69, 166] width 77 height 10
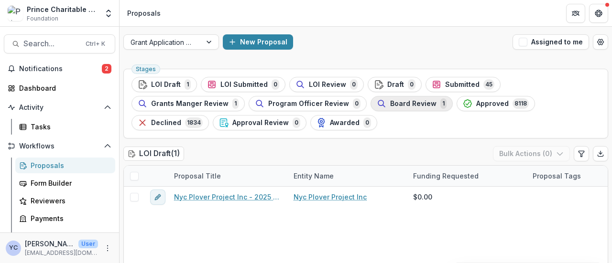
click at [392, 103] on span "Board Review" at bounding box center [413, 104] width 46 height 8
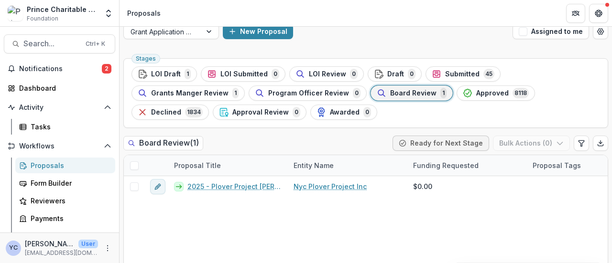
click at [137, 164] on span at bounding box center [134, 165] width 9 height 9
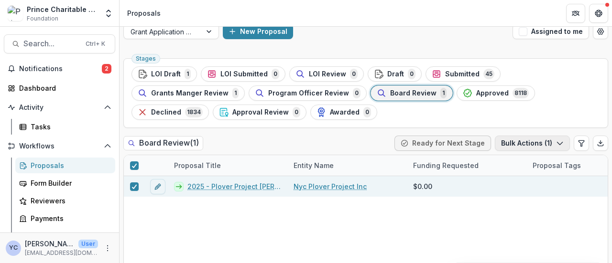
click at [556, 146] on icon "button" at bounding box center [560, 144] width 8 height 8
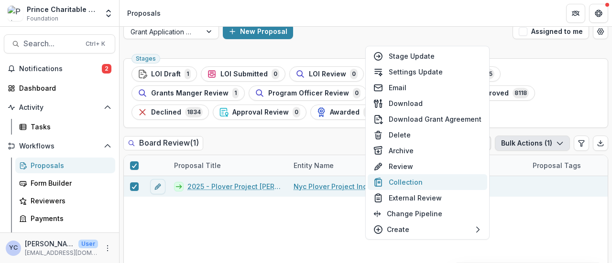
click at [431, 179] on button "Collection" at bounding box center [426, 182] width 119 height 16
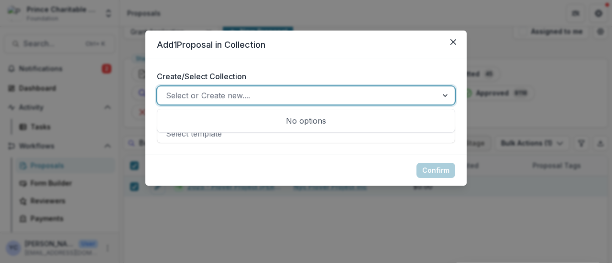
click at [298, 89] on div at bounding box center [297, 95] width 263 height 13
click at [337, 77] on label "Create/Select Collection" at bounding box center [303, 76] width 292 height 11
click at [168, 90] on input "Create/Select Collection" at bounding box center [167, 95] width 2 height 11
click at [447, 97] on div at bounding box center [445, 95] width 17 height 18
click at [346, 59] on header "Add 1 Proposal in Collection" at bounding box center [305, 45] width 321 height 29
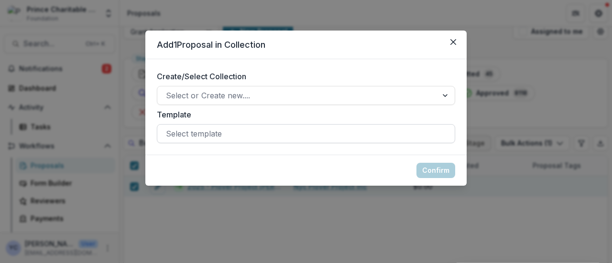
click at [258, 134] on div at bounding box center [306, 133] width 280 height 13
click at [242, 116] on label "Template" at bounding box center [303, 114] width 292 height 11
click at [168, 128] on input "Template" at bounding box center [167, 133] width 2 height 11
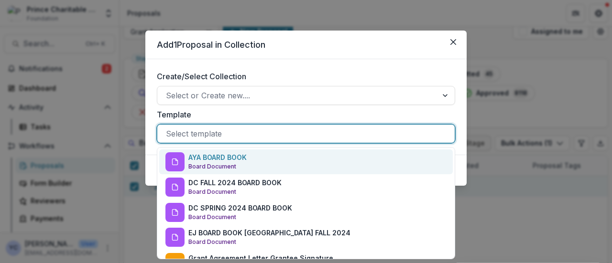
scroll to position [68, 0]
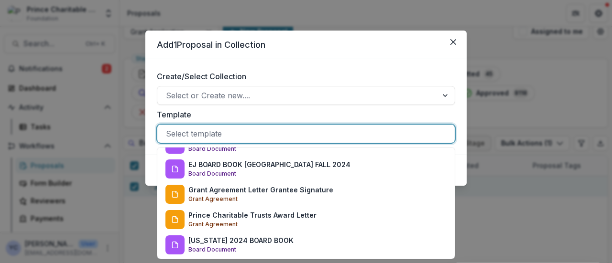
drag, startPoint x: 269, startPoint y: 138, endPoint x: 212, endPoint y: 113, distance: 62.5
click at [212, 113] on label "Template" at bounding box center [303, 114] width 292 height 11
click at [168, 128] on input "Template" at bounding box center [167, 133] width 2 height 11
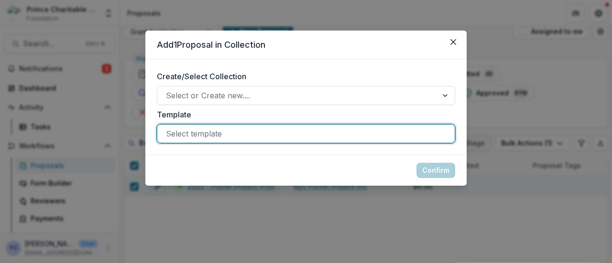
click at [213, 140] on div at bounding box center [306, 133] width 280 height 13
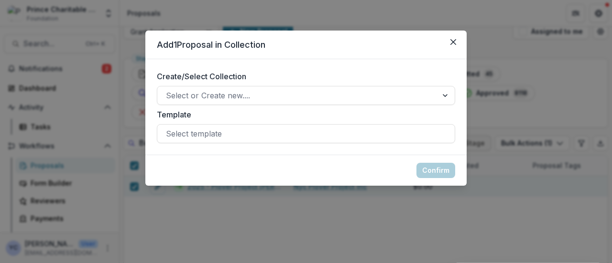
click at [195, 106] on ul "Create/Select Collection Select or Create new.... Template Select template" at bounding box center [306, 107] width 298 height 73
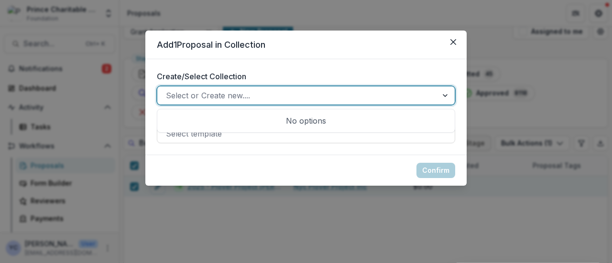
click at [197, 90] on div at bounding box center [297, 95] width 263 height 13
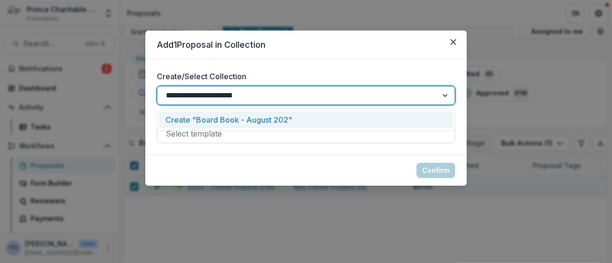
type input "**********"
click at [345, 113] on div "Create "Board Book - [DATE]"" at bounding box center [305, 120] width 293 height 18
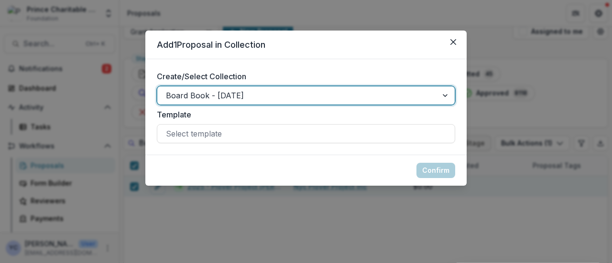
click at [280, 161] on footer "Confirm" at bounding box center [305, 170] width 321 height 31
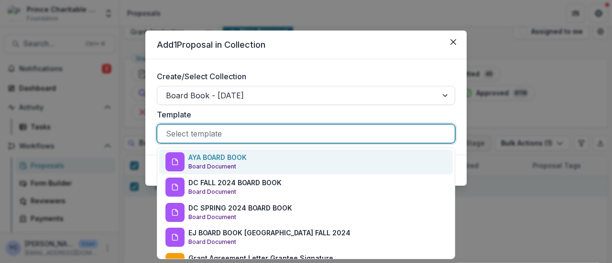
click at [276, 128] on div at bounding box center [306, 133] width 280 height 13
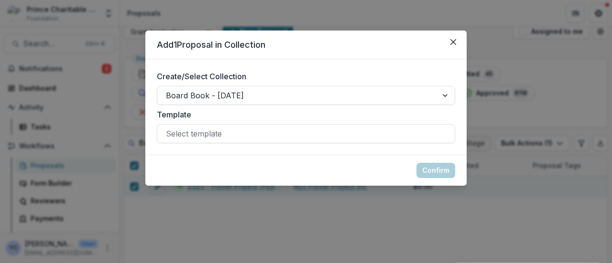
click at [295, 111] on label "Template" at bounding box center [303, 114] width 292 height 11
click at [168, 128] on input "Template" at bounding box center [167, 133] width 2 height 11
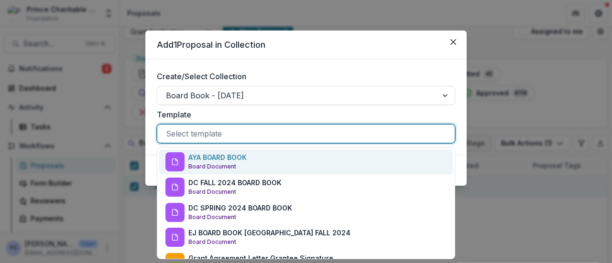
click at [258, 131] on div at bounding box center [306, 133] width 280 height 13
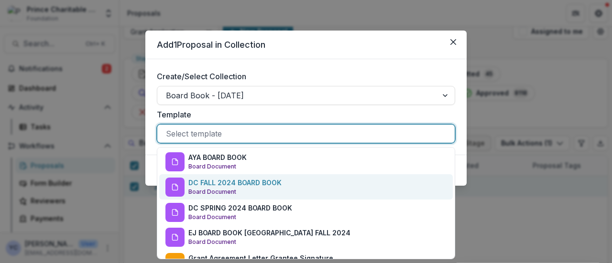
click at [238, 184] on p "DC FALL 2024 BOARD BOOK" at bounding box center [234, 183] width 93 height 10
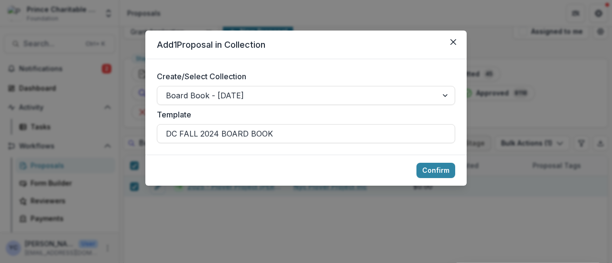
click at [293, 166] on footer "Confirm" at bounding box center [305, 170] width 321 height 31
click at [437, 172] on button "Confirm" at bounding box center [435, 170] width 39 height 15
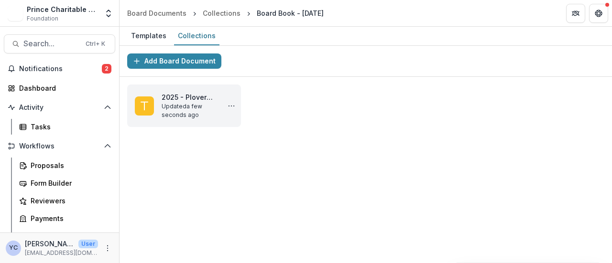
click at [192, 153] on div "Add Board Document 2025 - Plover Project [PERSON_NAME] Updated a few seconds ag…" at bounding box center [365, 154] width 492 height 217
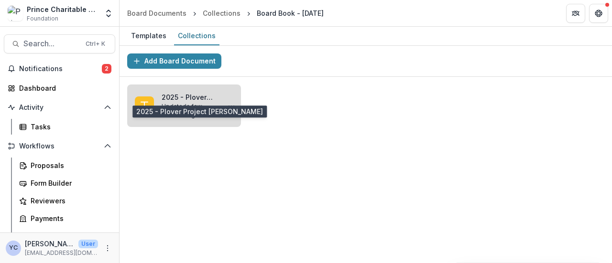
click at [198, 94] on link "2025 - Plover Project [PERSON_NAME]" at bounding box center [188, 97] width 54 height 10
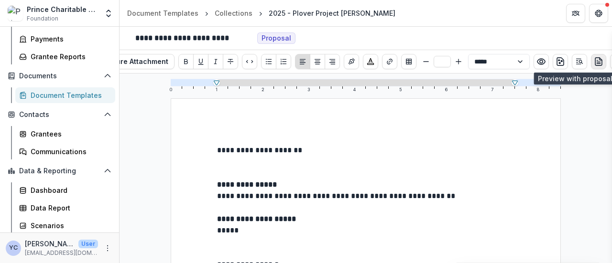
click at [591, 60] on button "preview-proposal-pdf" at bounding box center [598, 61] width 15 height 15
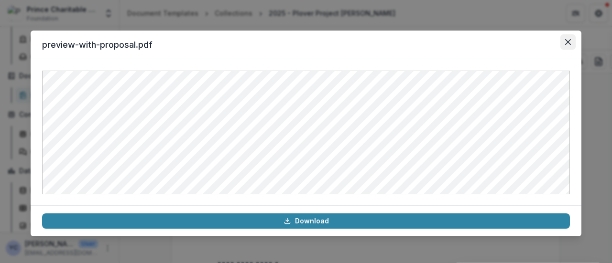
click at [565, 44] on icon "Close" at bounding box center [568, 42] width 6 height 6
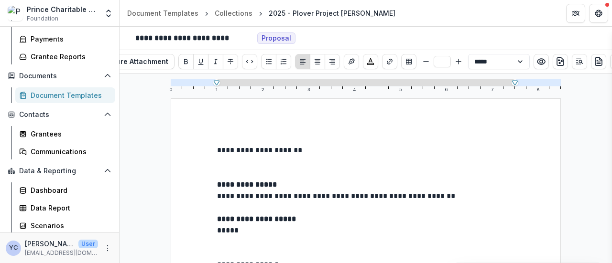
click at [159, 185] on div "**********" at bounding box center [365, 169] width 492 height 190
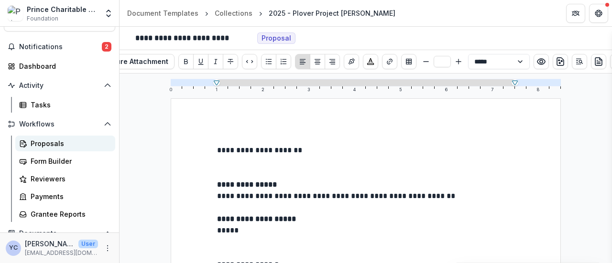
click at [50, 141] on div "Proposals" at bounding box center [69, 144] width 77 height 10
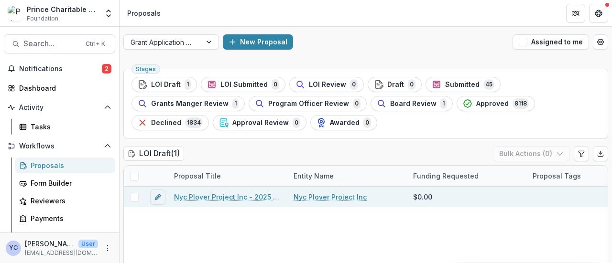
click at [229, 196] on link "Nyc Plover Project Inc - 2025 - Letter of Intent" at bounding box center [228, 197] width 108 height 10
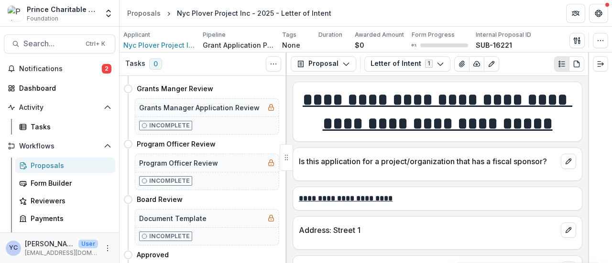
scroll to position [293, 0]
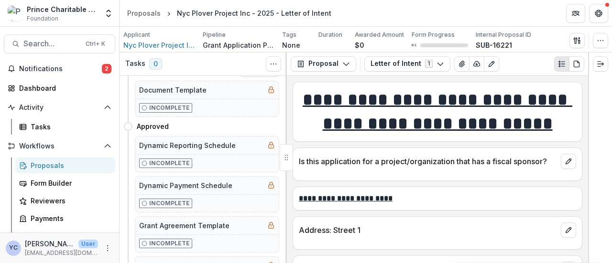
click at [174, 104] on p "Incomplete" at bounding box center [169, 108] width 41 height 9
click at [138, 13] on div "Proposals" at bounding box center [143, 13] width 33 height 10
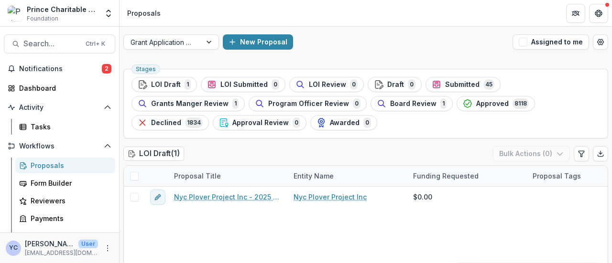
click at [404, 105] on span "Board Review" at bounding box center [413, 104] width 46 height 8
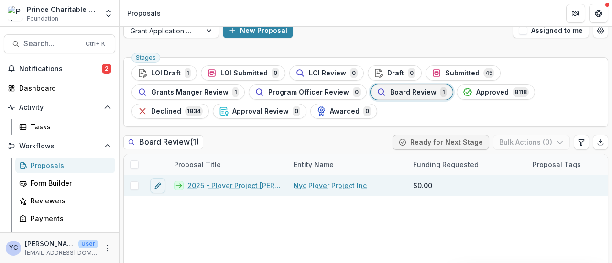
click at [207, 184] on link "2025 - Plover Project [PERSON_NAME]" at bounding box center [234, 186] width 95 height 10
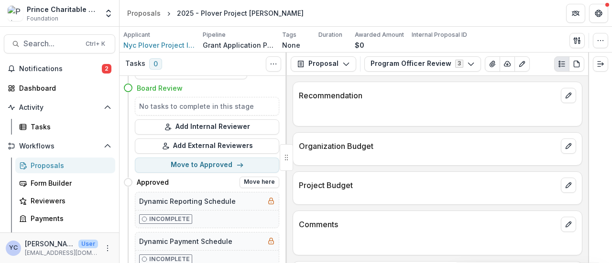
scroll to position [30, 0]
click at [333, 63] on button "Proposal" at bounding box center [322, 63] width 65 height 15
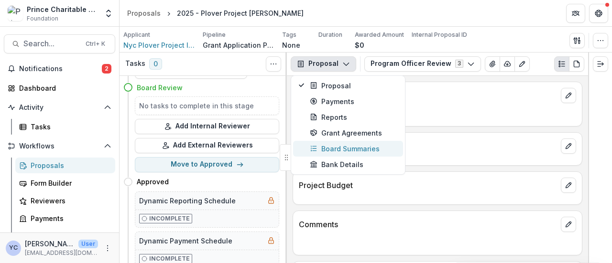
click at [335, 150] on div "Board Summaries" at bounding box center [353, 149] width 87 height 10
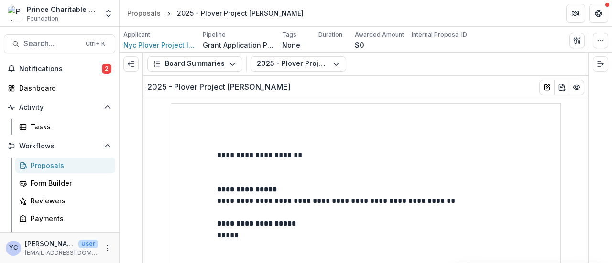
click at [231, 151] on p "**********" at bounding box center [366, 155] width 298 height 11
click at [217, 154] on p "**********" at bounding box center [366, 155] width 298 height 11
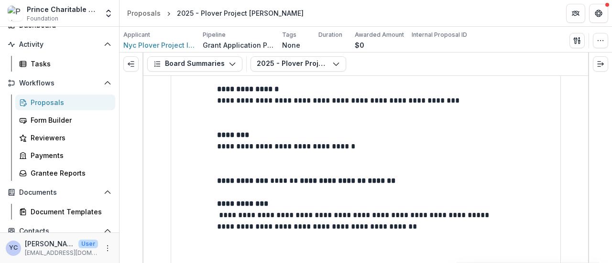
scroll to position [347, 0]
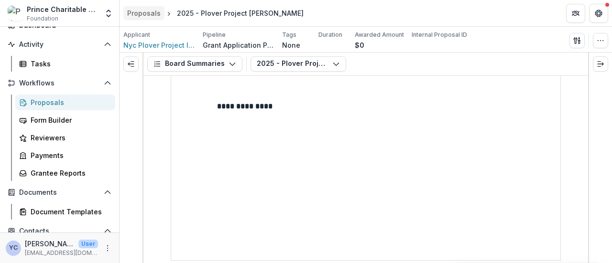
click at [142, 11] on div "Proposals" at bounding box center [143, 13] width 33 height 10
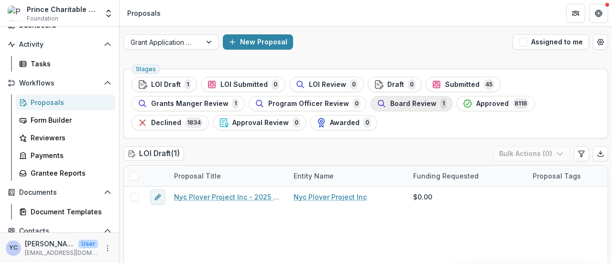
click at [395, 103] on span "Board Review" at bounding box center [413, 104] width 46 height 8
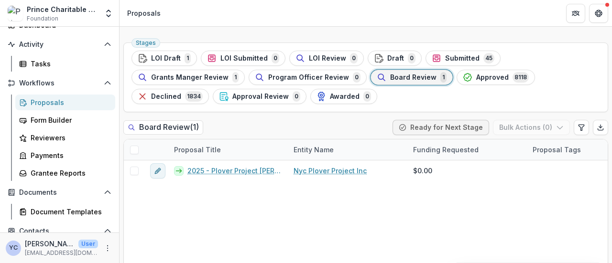
scroll to position [26, 0]
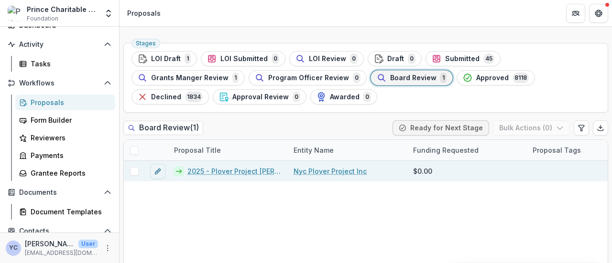
click at [214, 171] on link "2025 - Plover Project [PERSON_NAME]" at bounding box center [234, 171] width 95 height 10
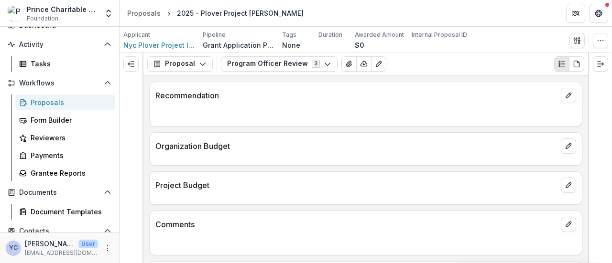
scroll to position [46, 0]
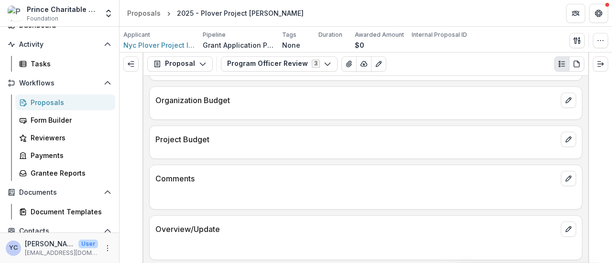
click at [588, 106] on div at bounding box center [600, 158] width 24 height 211
drag, startPoint x: 601, startPoint y: 64, endPoint x: 596, endPoint y: 93, distance: 28.6
click at [596, 93] on div at bounding box center [600, 158] width 24 height 211
click at [129, 65] on polyline "Expand left" at bounding box center [128, 64] width 1 height 3
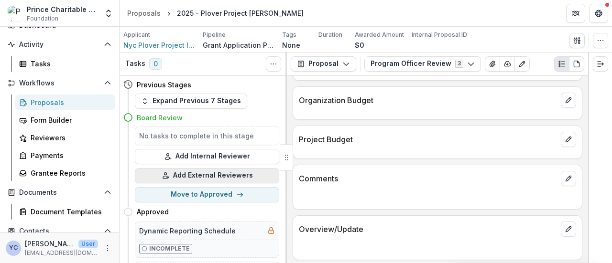
scroll to position [7, 0]
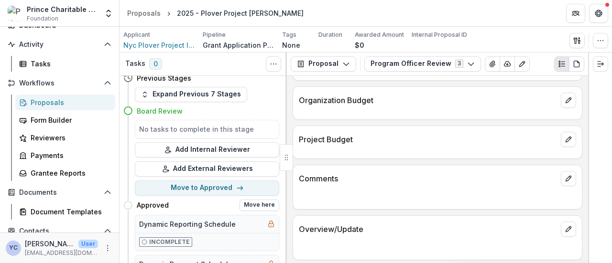
click at [210, 196] on div "Approved Move here" at bounding box center [201, 205] width 156 height 19
click at [225, 185] on button "Move to Approved" at bounding box center [207, 188] width 144 height 15
select select "********"
select select
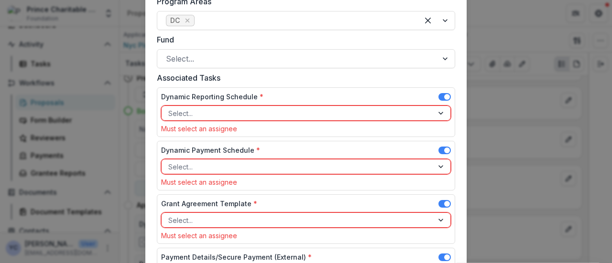
scroll to position [440, 0]
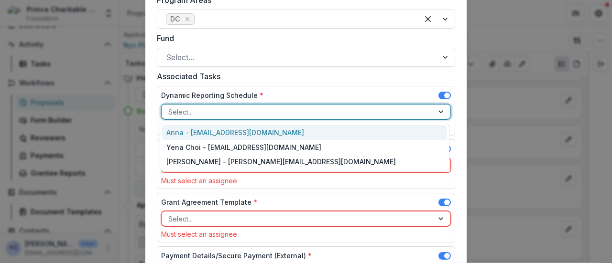
click at [248, 105] on div "Select..." at bounding box center [296, 112] width 271 height 14
click at [286, 129] on div "Anna - [EMAIL_ADDRESS][DOMAIN_NAME]" at bounding box center [304, 132] width 285 height 15
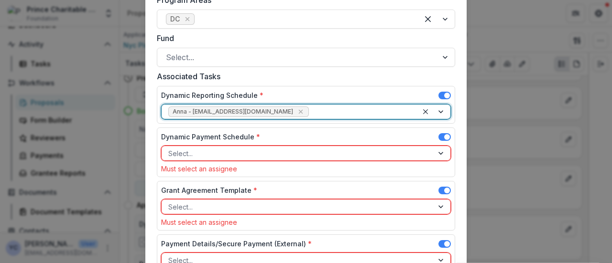
click at [269, 148] on div at bounding box center [297, 154] width 258 height 12
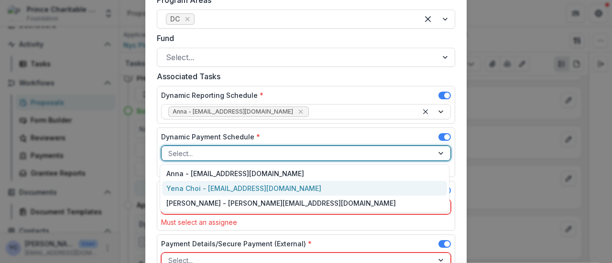
click at [223, 184] on div "Yena Choi - [EMAIL_ADDRESS][DOMAIN_NAME]" at bounding box center [304, 188] width 285 height 15
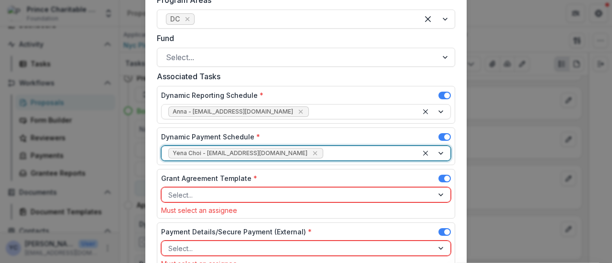
scroll to position [476, 0]
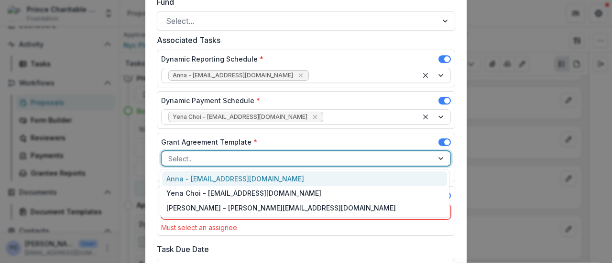
click at [206, 156] on div at bounding box center [297, 159] width 258 height 12
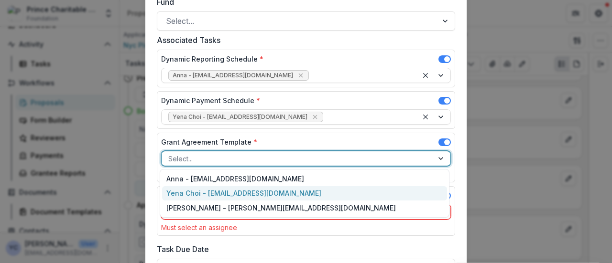
click at [205, 188] on div "Yena Choi - [EMAIL_ADDRESS][DOMAIN_NAME]" at bounding box center [304, 193] width 285 height 15
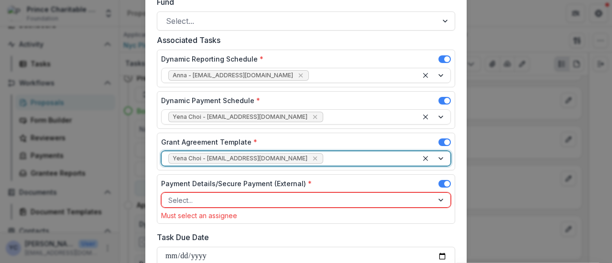
scroll to position [505, 0]
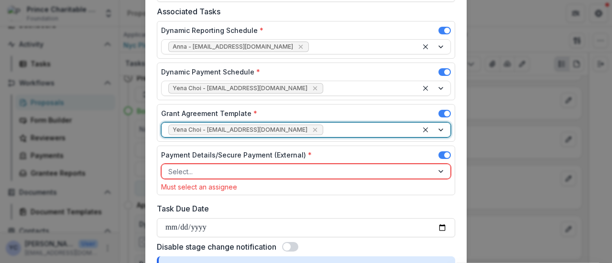
click at [193, 167] on div at bounding box center [297, 172] width 258 height 12
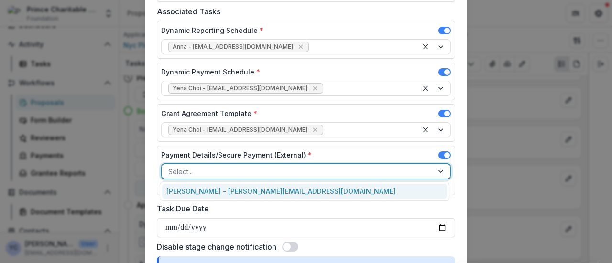
click at [194, 193] on div "[PERSON_NAME] - [PERSON_NAME][EMAIL_ADDRESS][DOMAIN_NAME]" at bounding box center [304, 191] width 285 height 15
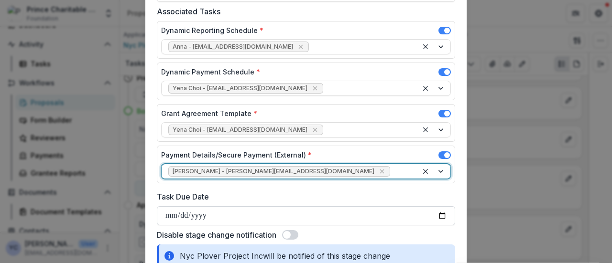
scroll to position [602, 0]
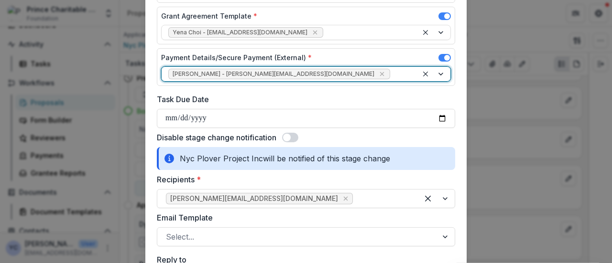
click at [287, 137] on span at bounding box center [287, 138] width 8 height 8
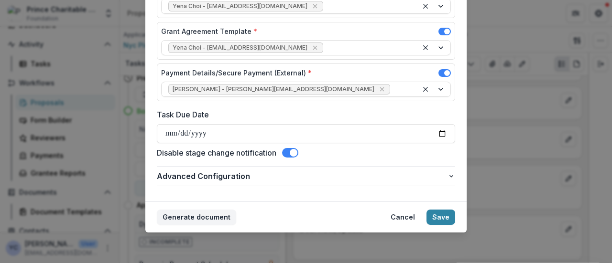
scroll to position [585, 0]
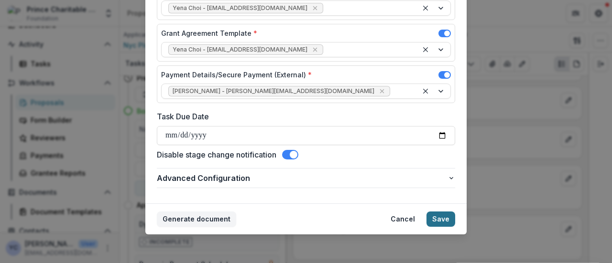
click at [440, 216] on button "Save" at bounding box center [440, 219] width 29 height 15
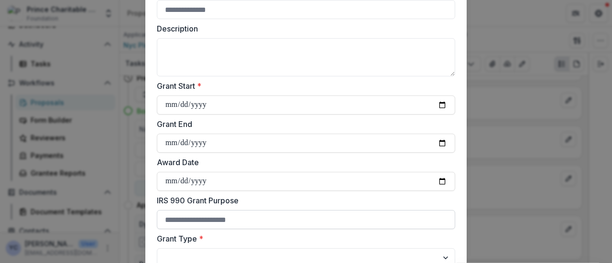
scroll to position [53, 0]
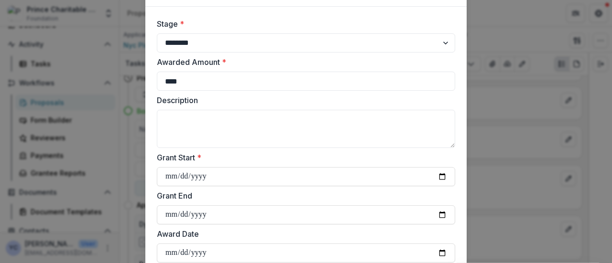
type input "****"
click at [266, 58] on label "Awarded Amount *" at bounding box center [303, 61] width 292 height 11
click at [266, 72] on input "****" at bounding box center [306, 81] width 298 height 19
click at [163, 172] on input "Grant Start *" at bounding box center [306, 176] width 298 height 19
click at [441, 176] on input "Grant Start *" at bounding box center [306, 176] width 298 height 19
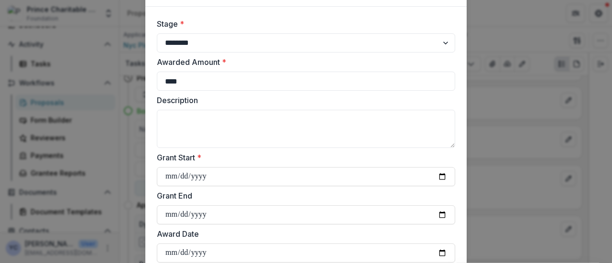
type input "**********"
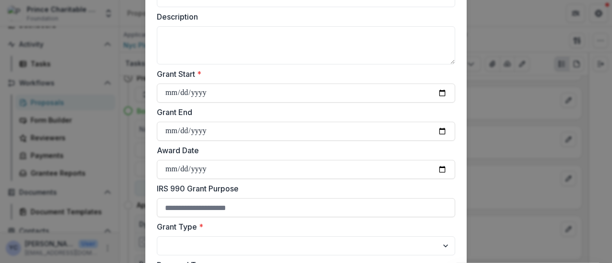
scroll to position [270, 0]
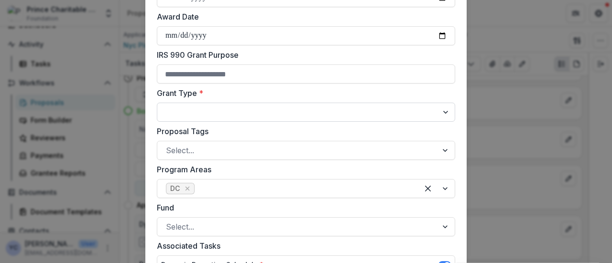
click at [222, 106] on select "**********" at bounding box center [306, 112] width 298 height 19
select select "**********"
click at [157, 103] on select "**********" at bounding box center [306, 112] width 298 height 19
click at [147, 167] on form "**********" at bounding box center [305, 153] width 321 height 729
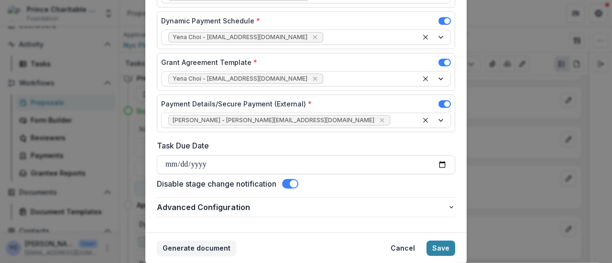
scroll to position [585, 0]
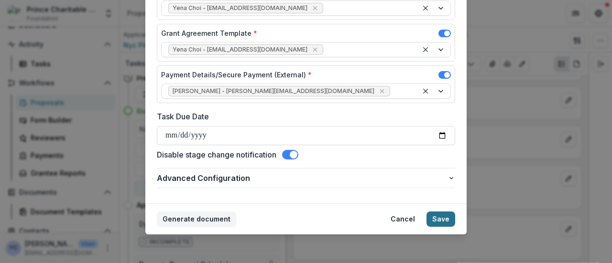
click at [441, 220] on button "Save" at bounding box center [440, 219] width 29 height 15
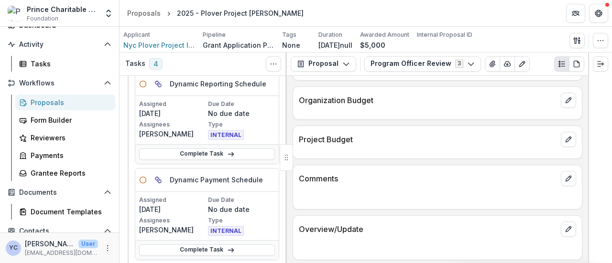
scroll to position [0, 0]
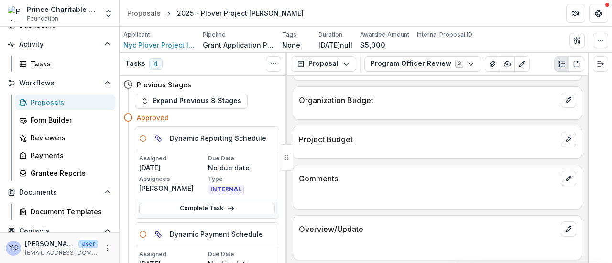
click at [258, 104] on div "Expand Previous 8 Stages" at bounding box center [207, 101] width 144 height 15
click at [200, 137] on h5 "Dynamic Reporting Schedule" at bounding box center [218, 138] width 97 height 10
click at [193, 139] on h5 "Dynamic Reporting Schedule" at bounding box center [218, 138] width 97 height 10
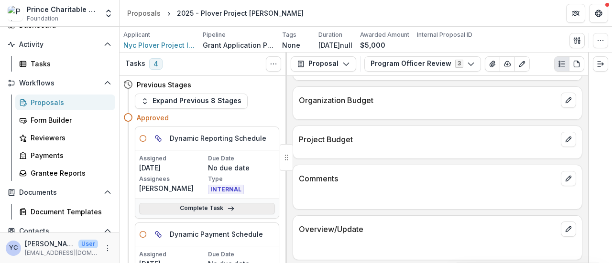
click at [199, 210] on link "Complete Task" at bounding box center [207, 208] width 136 height 11
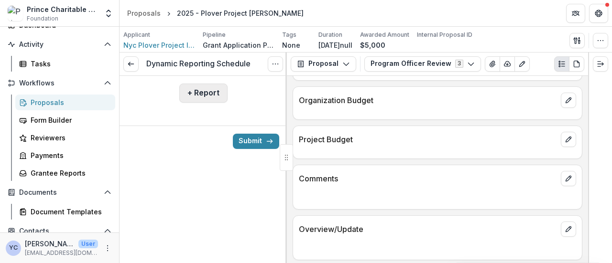
click at [206, 90] on button "+ Report" at bounding box center [203, 93] width 48 height 19
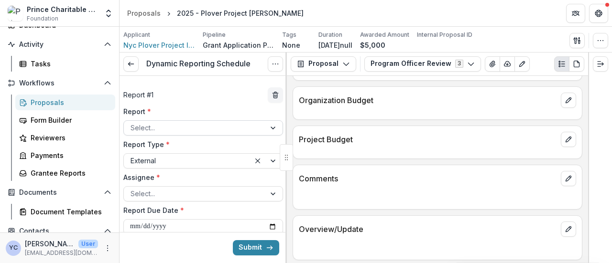
click at [191, 132] on div at bounding box center [194, 128] width 128 height 12
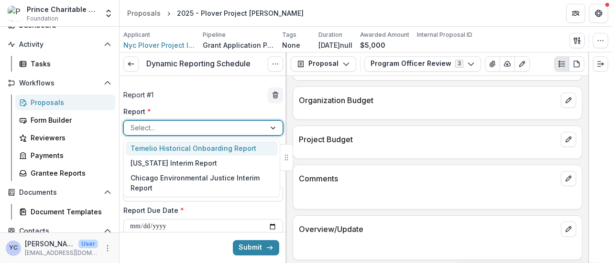
click at [183, 147] on div "Temelio Historical Onboarding Report" at bounding box center [202, 148] width 152 height 15
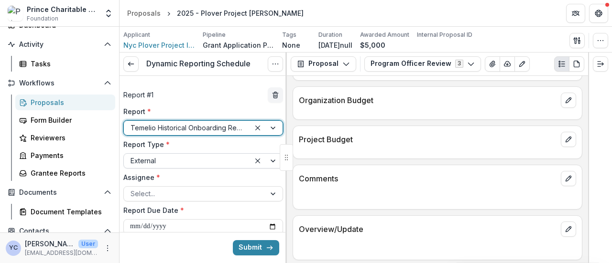
click at [157, 153] on div "External" at bounding box center [203, 160] width 160 height 15
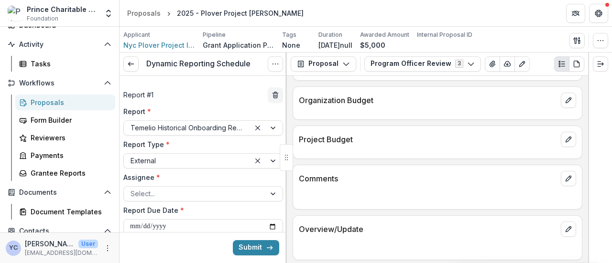
click at [145, 212] on label "Report Due Date *" at bounding box center [200, 210] width 154 height 10
click at [145, 219] on input "**********" at bounding box center [203, 226] width 160 height 15
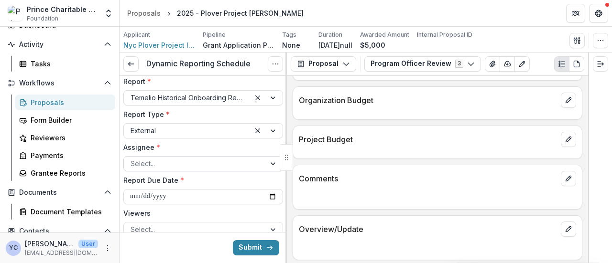
scroll to position [31, 0]
click at [145, 154] on div "Assignee * Select..." at bounding box center [203, 156] width 160 height 29
click at [151, 161] on div at bounding box center [194, 163] width 128 height 12
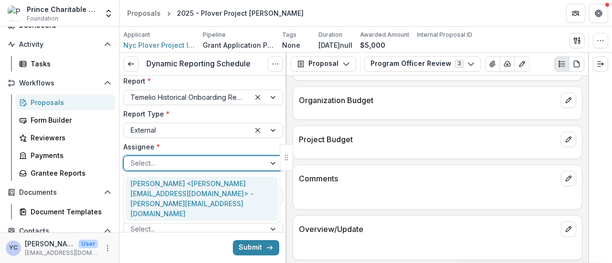
click at [152, 190] on div "[PERSON_NAME] <[PERSON_NAME][EMAIL_ADDRESS][DOMAIN_NAME]> - [PERSON_NAME][EMAIL…" at bounding box center [202, 199] width 152 height 45
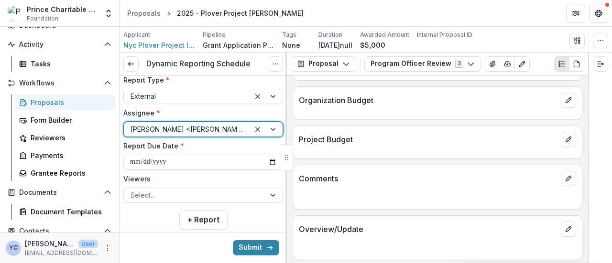
scroll to position [65, 0]
click at [142, 189] on div at bounding box center [194, 195] width 128 height 12
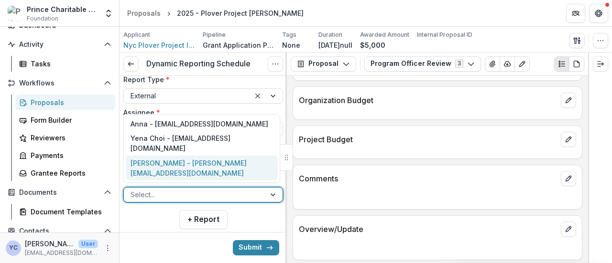
click at [147, 172] on div "[PERSON_NAME] - [PERSON_NAME][EMAIL_ADDRESS][DOMAIN_NAME]" at bounding box center [202, 168] width 152 height 25
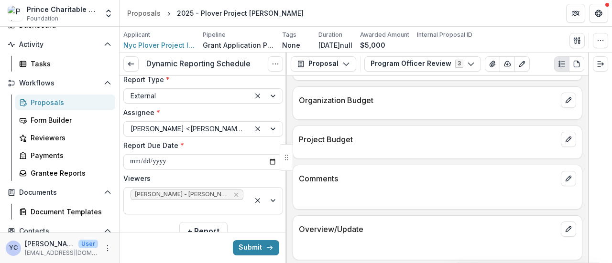
click at [161, 231] on div "**********" at bounding box center [202, 130] width 167 height 238
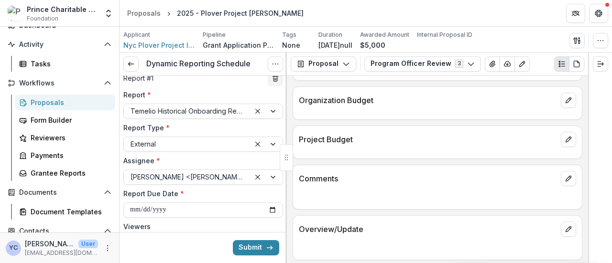
scroll to position [17, 0]
drag, startPoint x: 122, startPoint y: 160, endPoint x: 150, endPoint y: 164, distance: 28.5
click at [150, 164] on div "**********" at bounding box center [202, 166] width 167 height 200
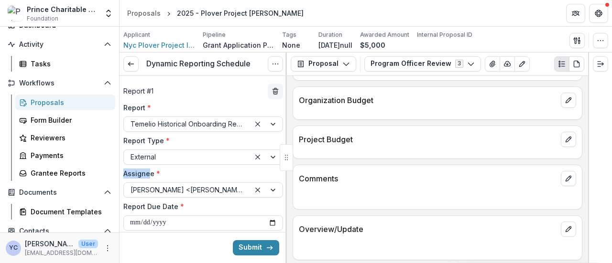
scroll to position [3, 0]
click at [169, 167] on div "**********" at bounding box center [203, 190] width 160 height 173
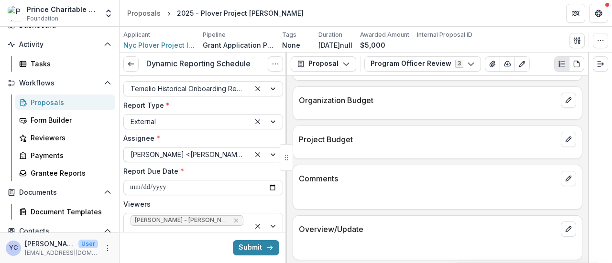
scroll to position [39, 0]
drag, startPoint x: 251, startPoint y: 254, endPoint x: 223, endPoint y: 216, distance: 46.7
click at [223, 216] on form "**********" at bounding box center [202, 179] width 167 height 284
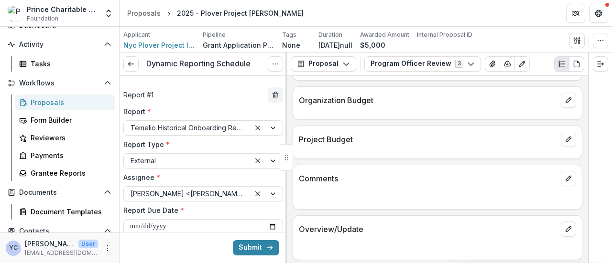
scroll to position [34, 0]
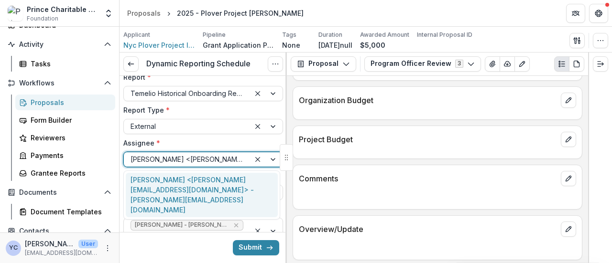
click at [201, 162] on div at bounding box center [186, 159] width 113 height 12
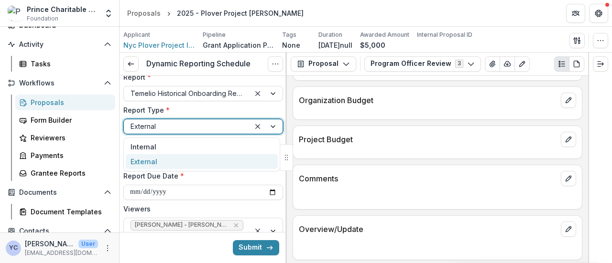
click at [183, 131] on div at bounding box center [186, 126] width 113 height 12
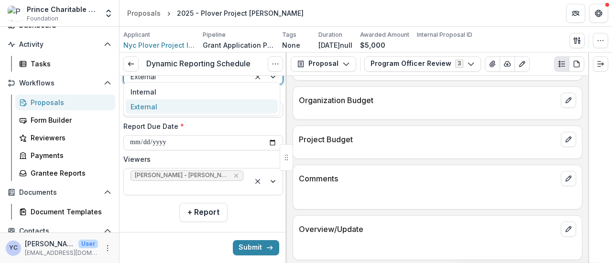
scroll to position [91, 0]
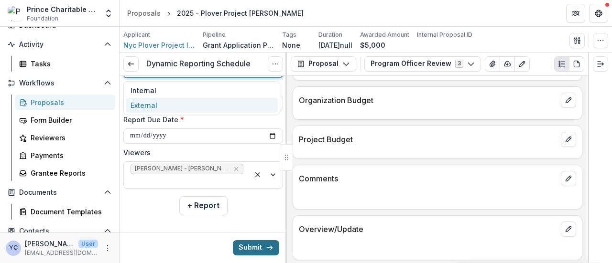
click at [250, 253] on button "Submit" at bounding box center [256, 247] width 46 height 15
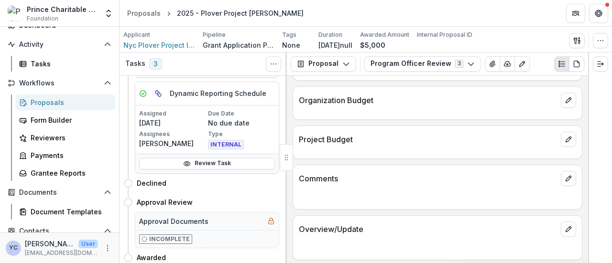
scroll to position [328, 0]
click at [210, 158] on link "Review Task" at bounding box center [207, 163] width 136 height 11
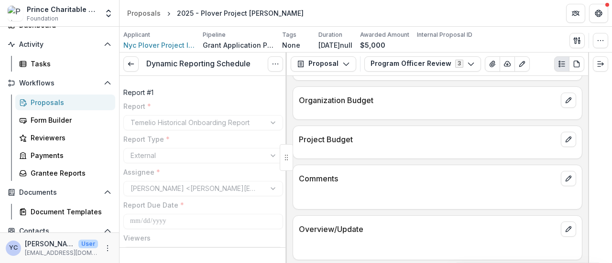
scroll to position [52, 0]
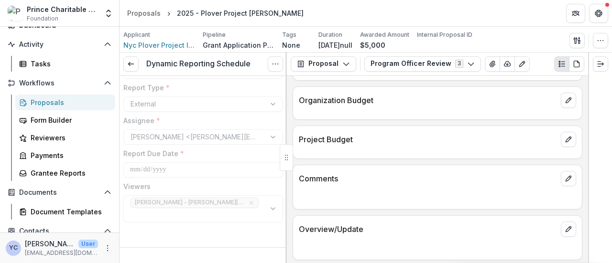
click at [239, 238] on div at bounding box center [202, 241] width 167 height 15
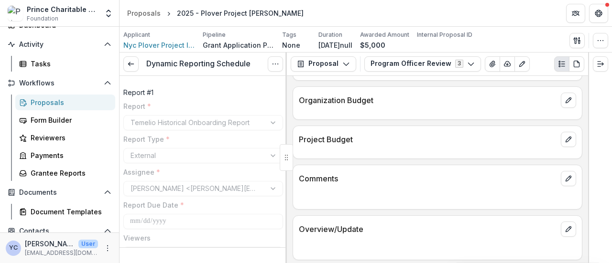
click at [188, 107] on label "Report *" at bounding box center [200, 106] width 154 height 10
click at [144, 92] on p "Report # 1" at bounding box center [138, 92] width 30 height 10
click at [130, 61] on icon at bounding box center [131, 64] width 8 height 8
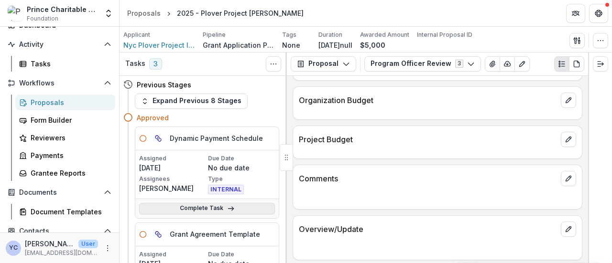
scroll to position [77, 0]
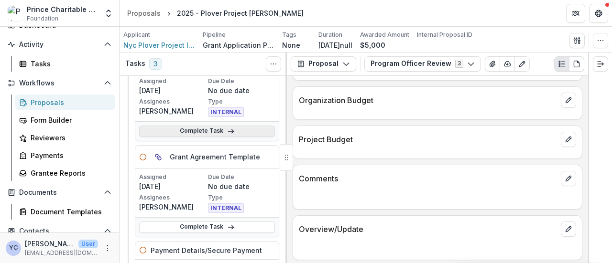
click at [193, 132] on link "Complete Task" at bounding box center [207, 131] width 136 height 11
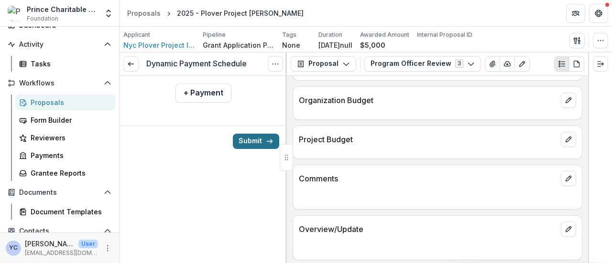
click at [248, 140] on button "Submit" at bounding box center [256, 141] width 46 height 15
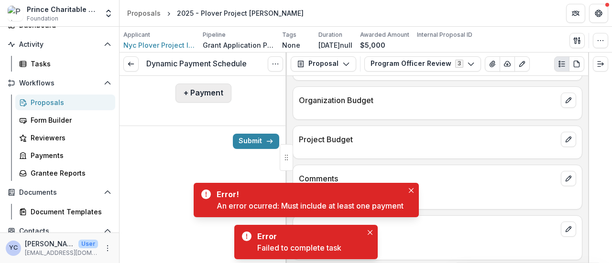
click at [197, 94] on button "+ Payment" at bounding box center [203, 93] width 56 height 19
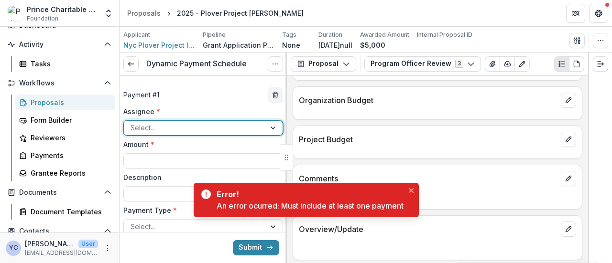
click at [174, 130] on div at bounding box center [194, 128] width 128 height 12
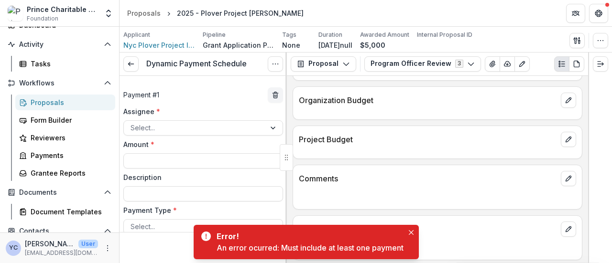
click at [163, 105] on div "**********" at bounding box center [202, 244] width 167 height 320
click at [271, 94] on icon "delete" at bounding box center [275, 95] width 8 height 8
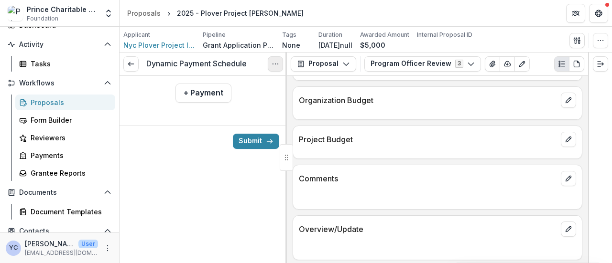
click at [273, 61] on icon "Options" at bounding box center [275, 64] width 8 height 8
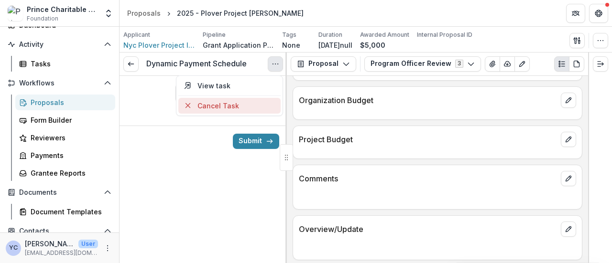
click at [200, 106] on button "Cancel Task" at bounding box center [229, 106] width 102 height 16
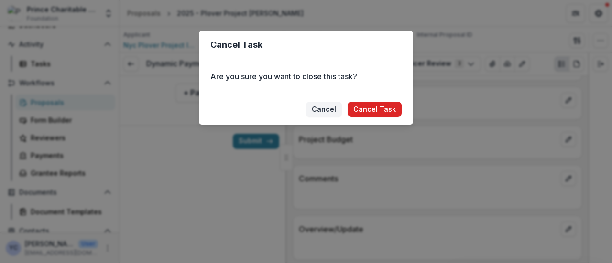
click at [368, 107] on button "Cancel Task" at bounding box center [374, 109] width 54 height 15
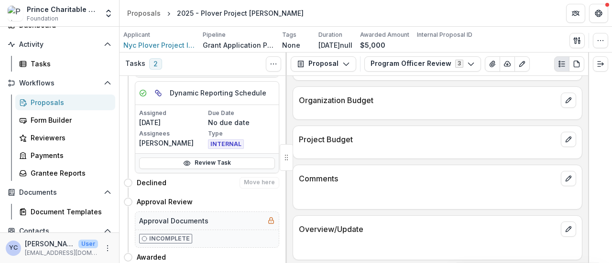
scroll to position [38, 0]
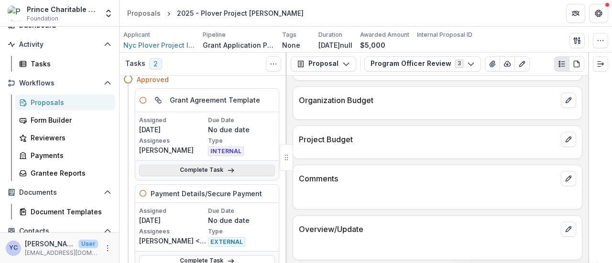
click at [194, 168] on link "Complete Task" at bounding box center [207, 170] width 136 height 11
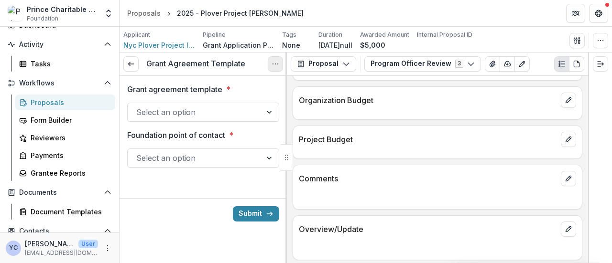
click at [275, 63] on icon "Options" at bounding box center [275, 64] width 8 height 8
click at [202, 143] on div "Foundation point of contact * Select an option" at bounding box center [203, 148] width 152 height 38
click at [268, 64] on button "Options" at bounding box center [275, 63] width 15 height 15
click at [204, 123] on div "Grant agreement template * Select an option Foundation point of contact * Selec…" at bounding box center [203, 129] width 152 height 107
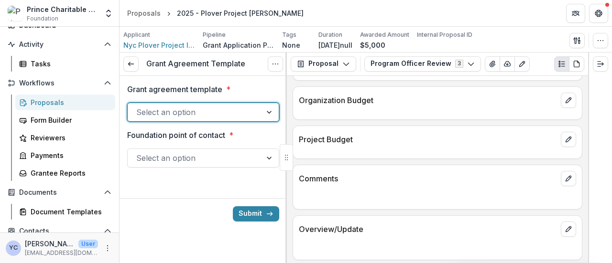
click at [190, 113] on div at bounding box center [194, 112] width 117 height 13
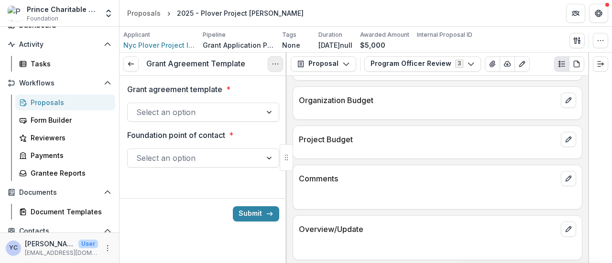
click at [274, 62] on icon "Options" at bounding box center [275, 64] width 8 height 8
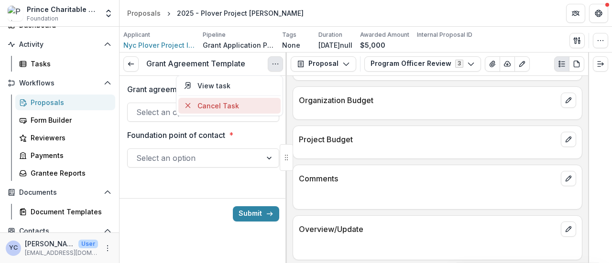
click at [214, 107] on button "Cancel Task" at bounding box center [229, 106] width 102 height 16
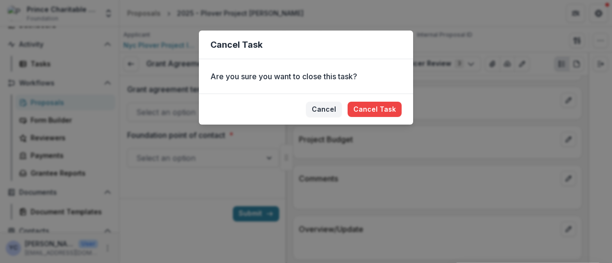
click at [370, 100] on footer "[PERSON_NAME] Task" at bounding box center [306, 109] width 214 height 31
click at [363, 108] on button "Cancel Task" at bounding box center [374, 109] width 54 height 15
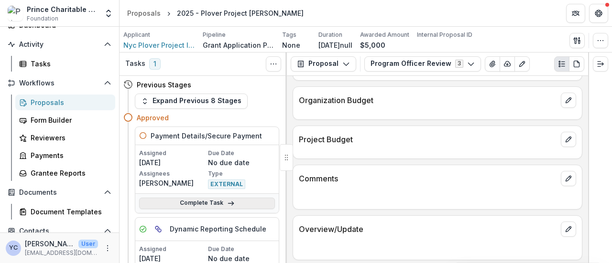
scroll to position [24, 0]
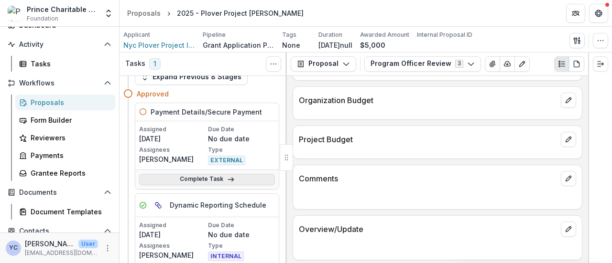
click at [188, 182] on link "Complete Task" at bounding box center [207, 179] width 136 height 11
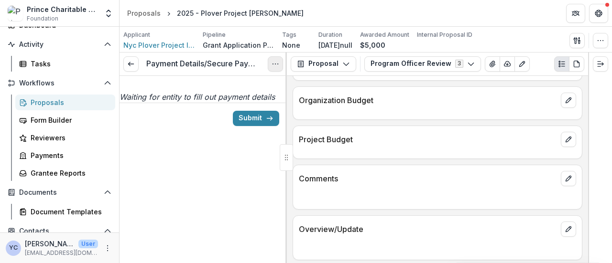
click at [274, 59] on button "Options" at bounding box center [275, 63] width 15 height 15
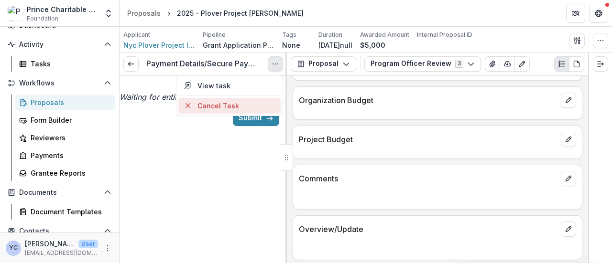
click at [206, 101] on button "Cancel Task" at bounding box center [229, 106] width 102 height 16
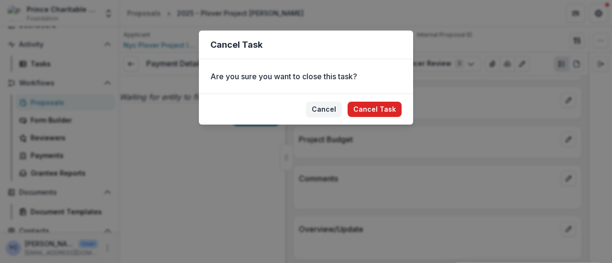
click at [373, 103] on button "Cancel Task" at bounding box center [374, 109] width 54 height 15
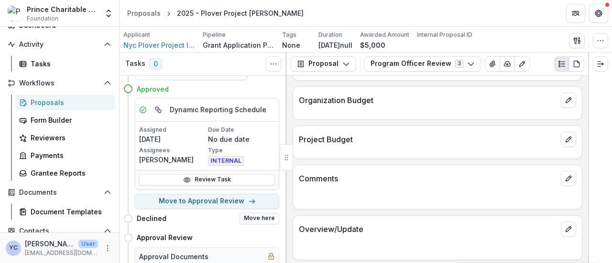
scroll to position [48, 0]
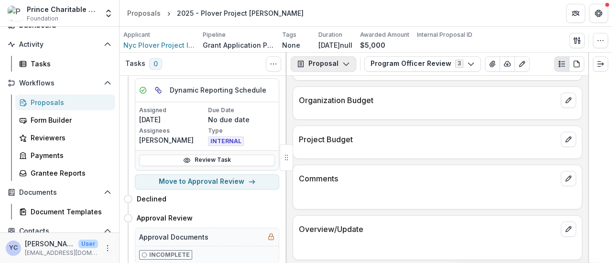
click at [342, 61] on icon "button" at bounding box center [346, 64] width 8 height 8
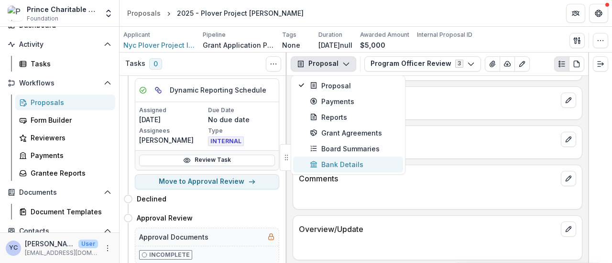
click at [326, 167] on div "Bank Details" at bounding box center [353, 165] width 87 height 10
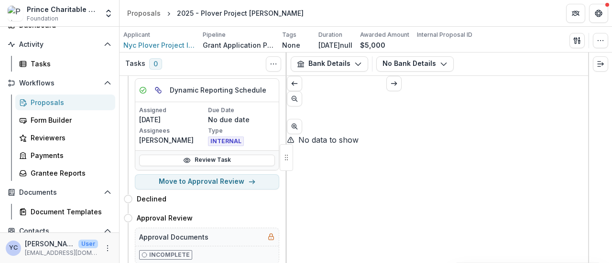
click at [334, 146] on div "No data to show" at bounding box center [437, 139] width 301 height 11
click at [224, 178] on button "Move to Approval Review" at bounding box center [207, 181] width 144 height 15
select select "**********"
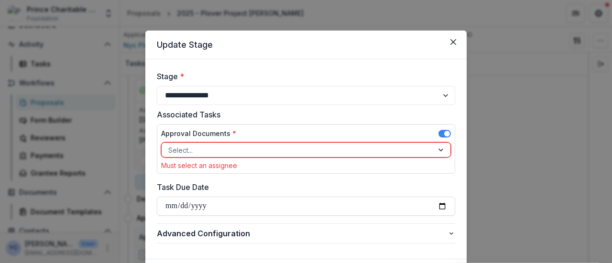
scroll to position [1, 0]
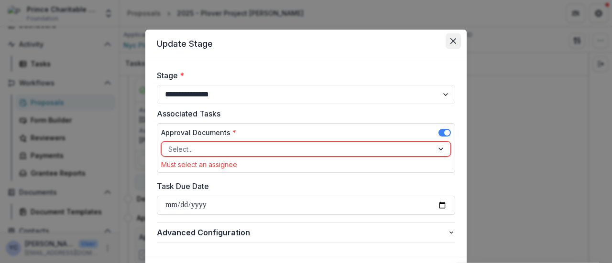
click at [450, 41] on icon "Close" at bounding box center [453, 41] width 6 height 6
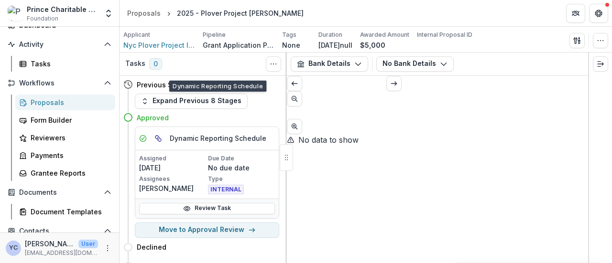
scroll to position [66, 0]
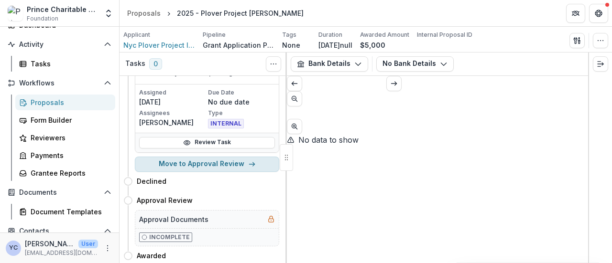
click at [204, 165] on button "Move to Approval Review" at bounding box center [207, 164] width 144 height 15
select select "**********"
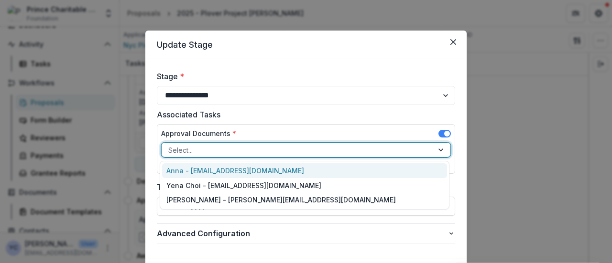
click at [226, 146] on div at bounding box center [297, 150] width 258 height 12
click at [226, 169] on div "Anna - [EMAIL_ADDRESS][DOMAIN_NAME]" at bounding box center [304, 170] width 285 height 15
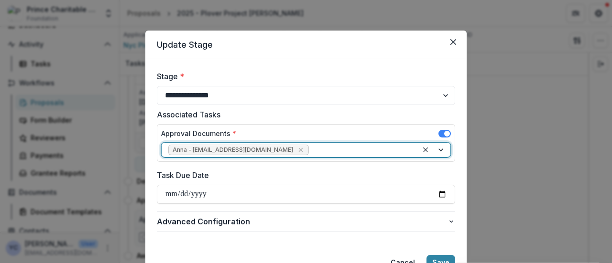
scroll to position [44, 0]
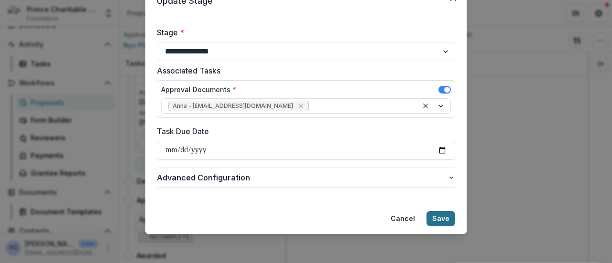
click at [428, 211] on button "Save" at bounding box center [440, 218] width 29 height 15
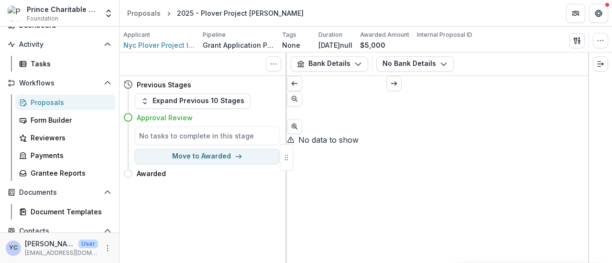
scroll to position [0, 0]
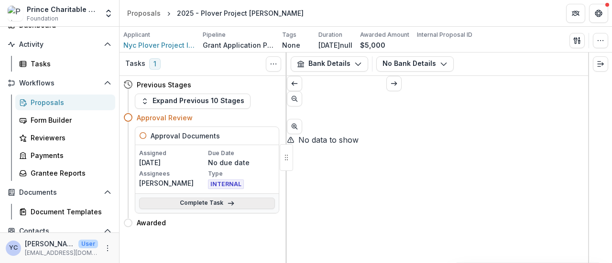
click at [199, 202] on link "Complete Task" at bounding box center [207, 203] width 136 height 11
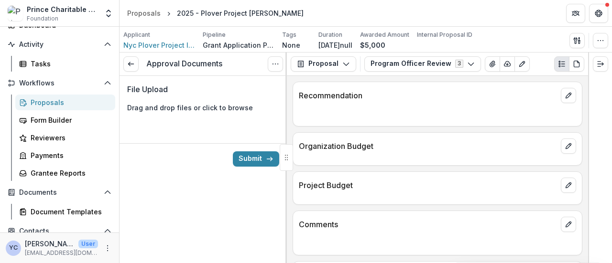
click at [230, 224] on div "Approval Documents View task Cancel Task File Upload Drag and drop files or cli…" at bounding box center [202, 158] width 167 height 211
click at [255, 167] on button "Submit" at bounding box center [256, 158] width 46 height 15
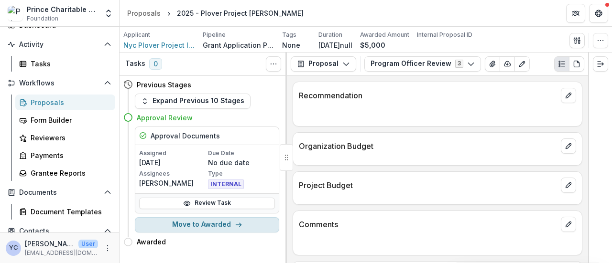
click at [212, 230] on button "Move to Awarded" at bounding box center [207, 224] width 144 height 15
select select "*******"
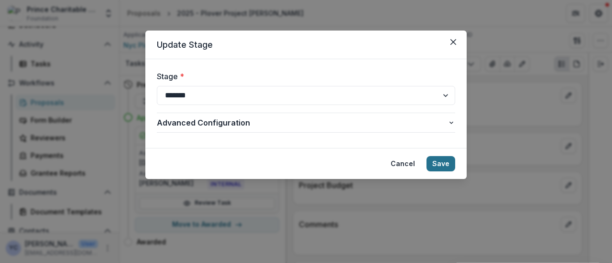
click at [438, 161] on button "Save" at bounding box center [440, 163] width 29 height 15
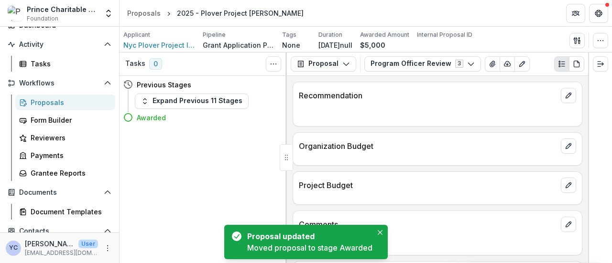
click at [170, 193] on div "Tasks 0 Show Cancelled Tasks Previous Stages Expand Previous 11 Stages Awarded" at bounding box center [202, 158] width 167 height 211
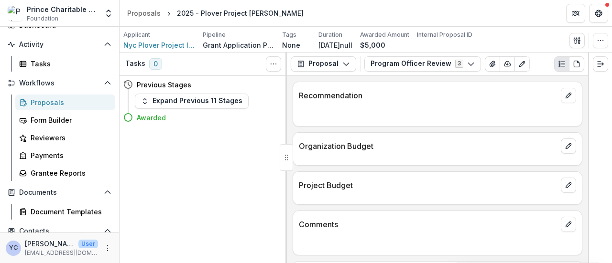
click at [170, 193] on div "Tasks 0 Show Cancelled Tasks Previous Stages Expand Previous 11 Stages Awarded" at bounding box center [202, 158] width 167 height 211
click at [329, 43] on p "[DATE]null" at bounding box center [335, 45] width 34 height 10
